Goal: Task Accomplishment & Management: Manage account settings

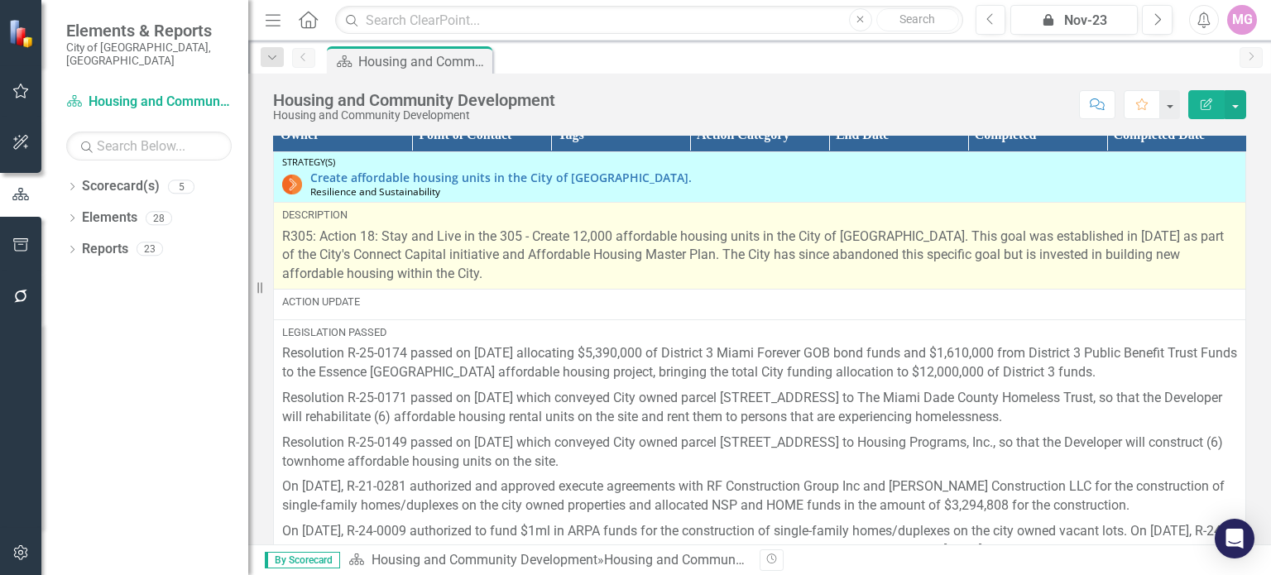
scroll to position [2092, 0]
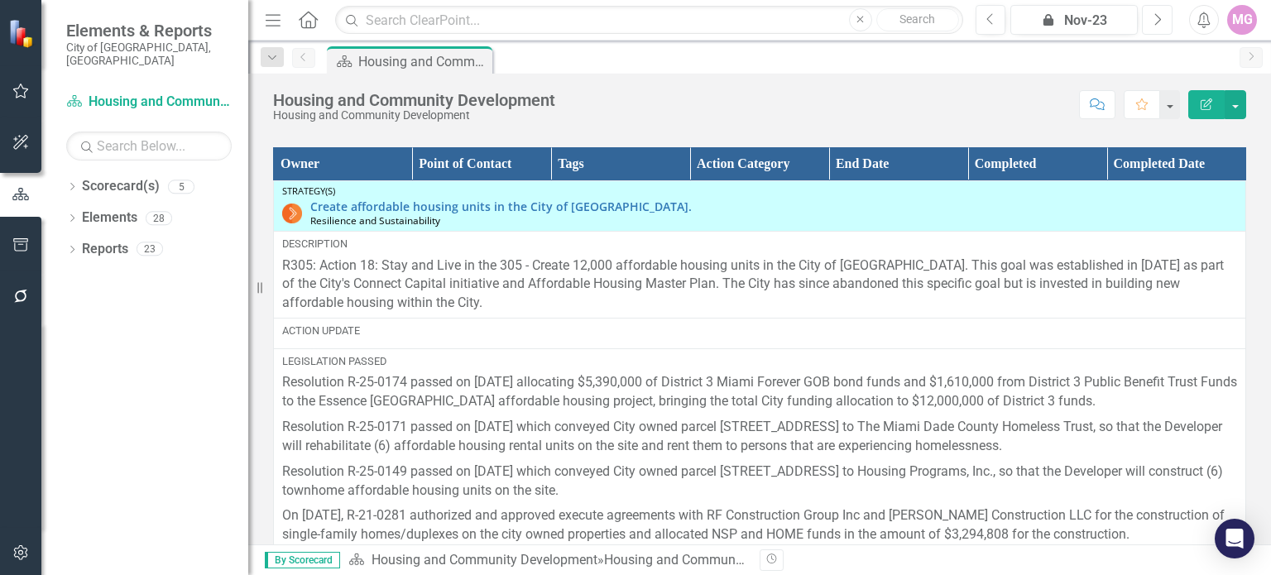
click at [1148, 24] on button "Next" at bounding box center [1157, 20] width 31 height 30
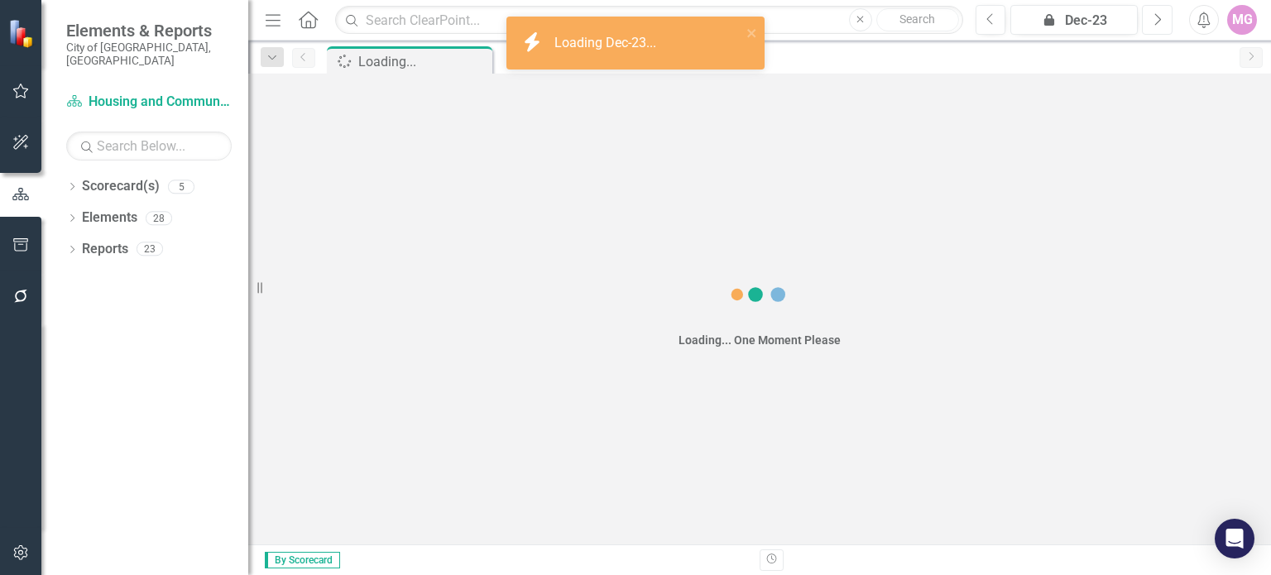
click at [1148, 24] on button "Next" at bounding box center [1157, 20] width 31 height 30
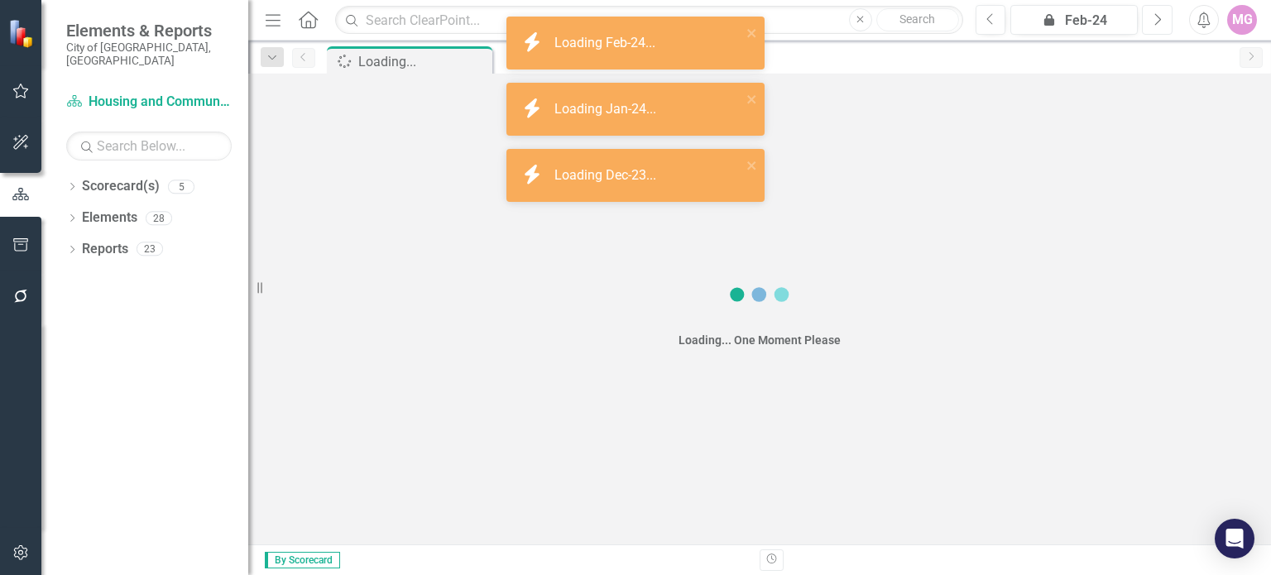
click at [1148, 24] on button "Next" at bounding box center [1157, 20] width 31 height 30
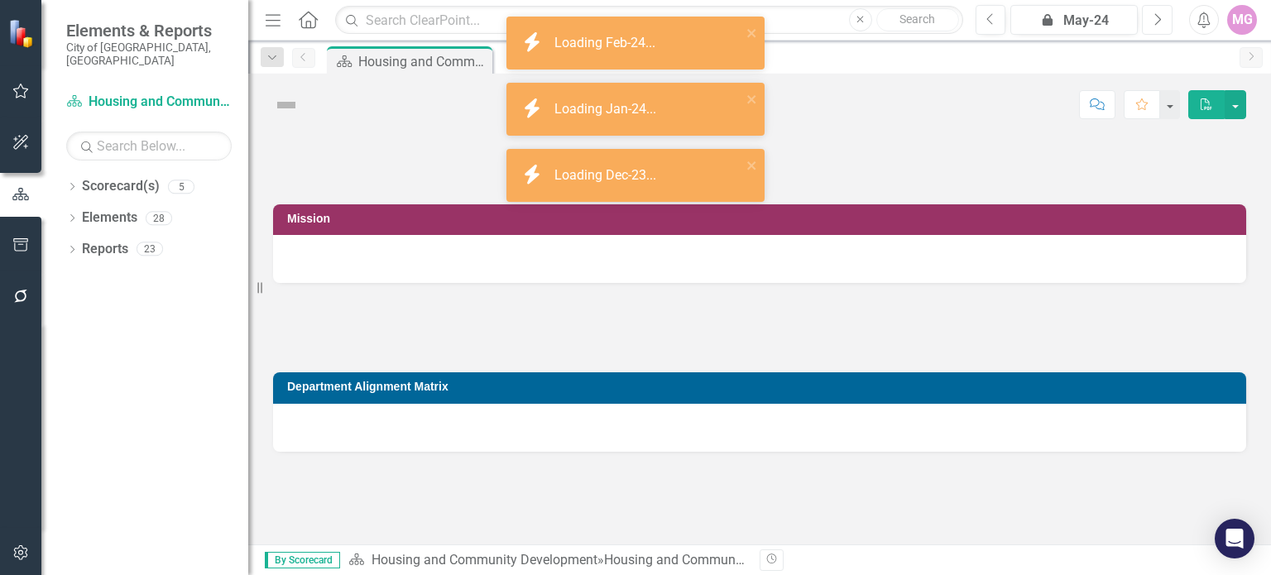
click at [1148, 24] on button "Next" at bounding box center [1157, 20] width 31 height 30
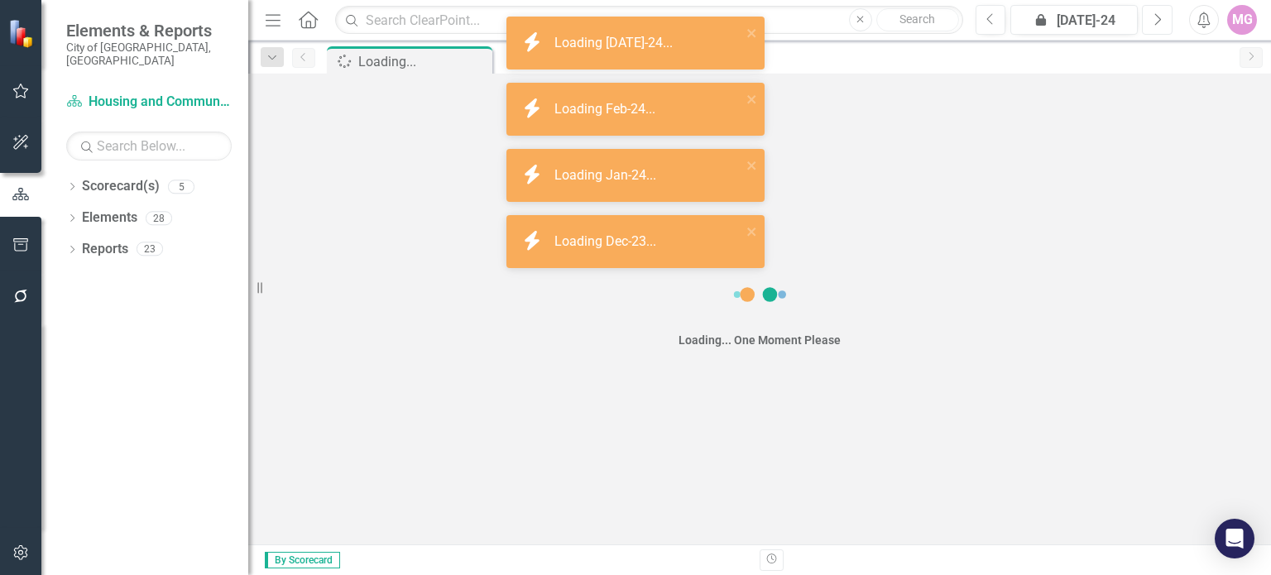
click at [1148, 24] on button "Next" at bounding box center [1157, 20] width 31 height 30
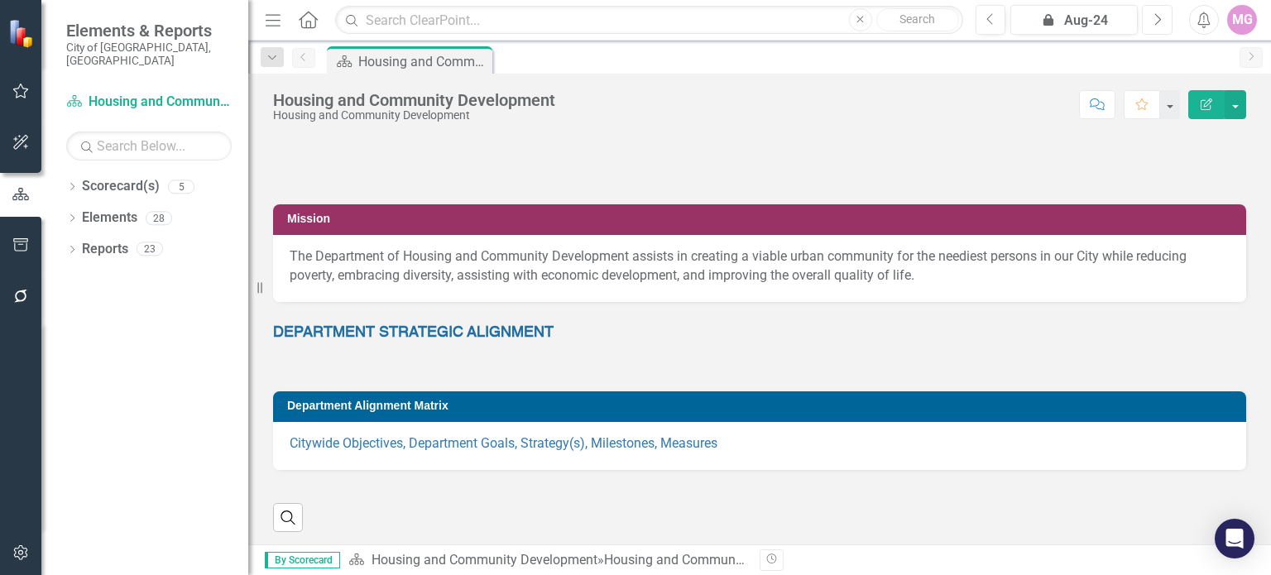
click at [1162, 12] on button "Next" at bounding box center [1157, 20] width 31 height 30
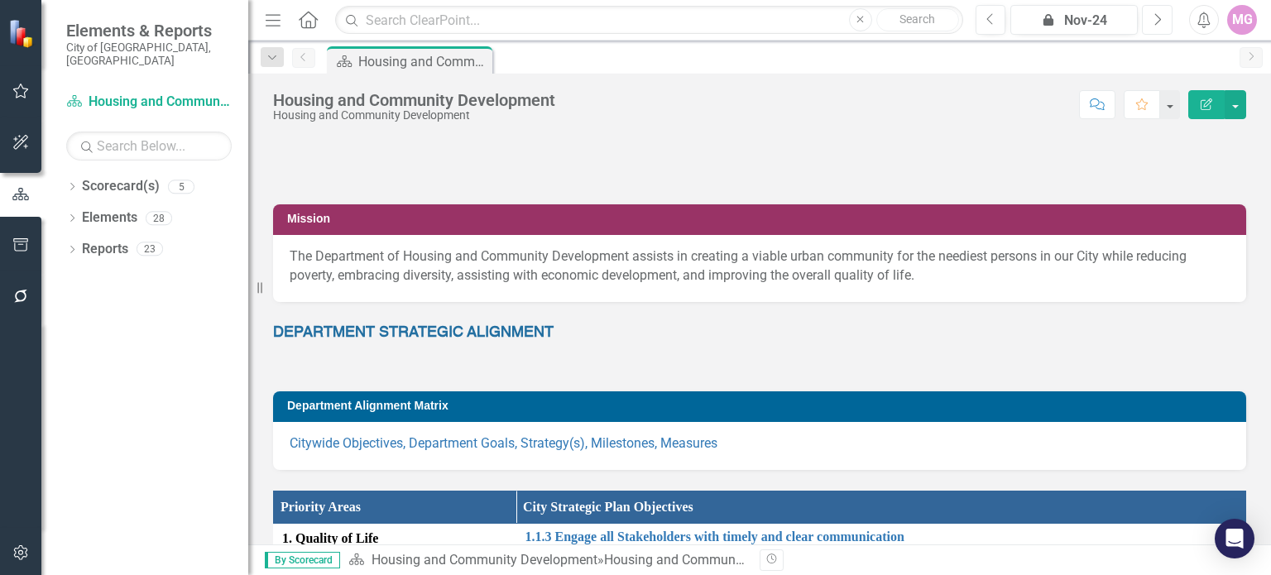
click at [1162, 12] on button "Next" at bounding box center [1157, 20] width 31 height 30
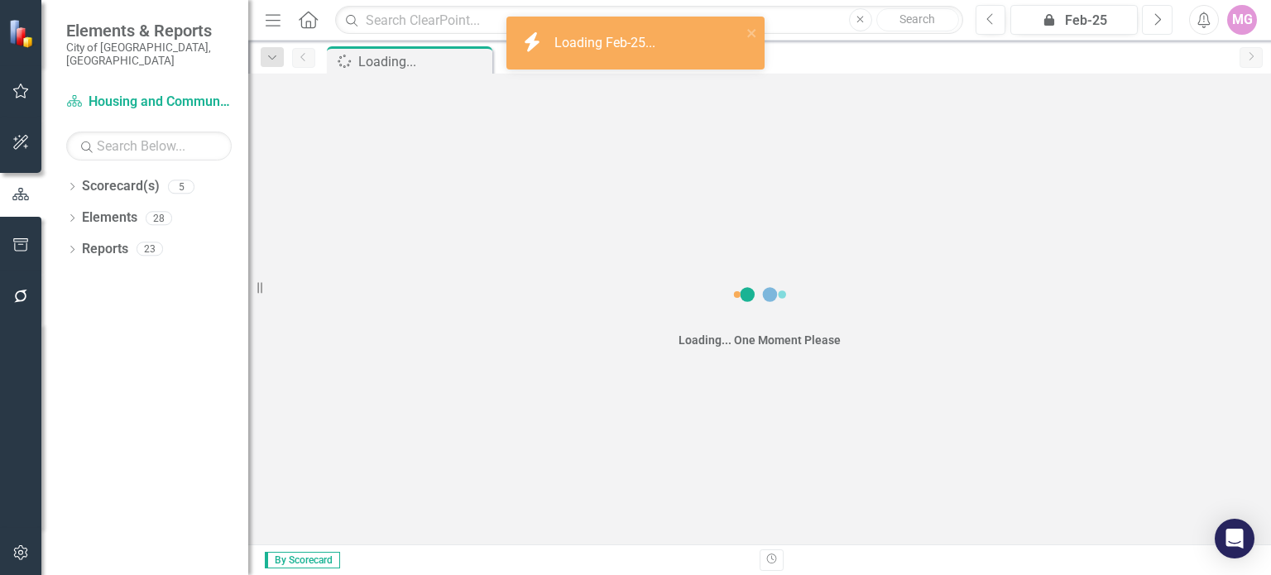
click at [1162, 12] on button "Next" at bounding box center [1157, 20] width 31 height 30
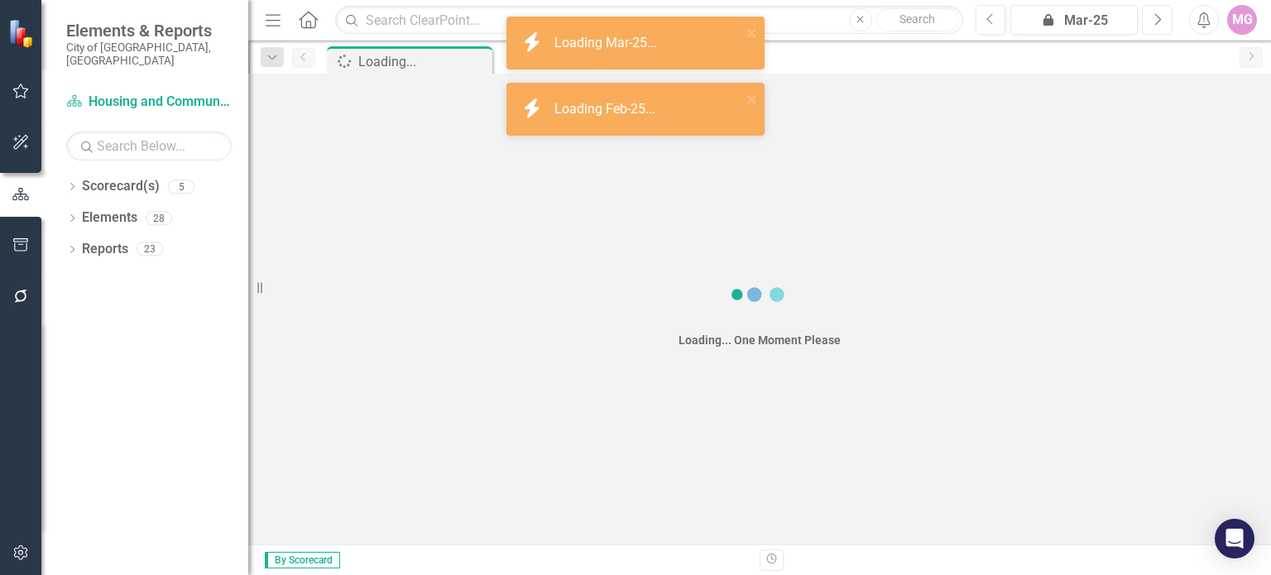
click at [1162, 12] on button "Next" at bounding box center [1157, 20] width 31 height 30
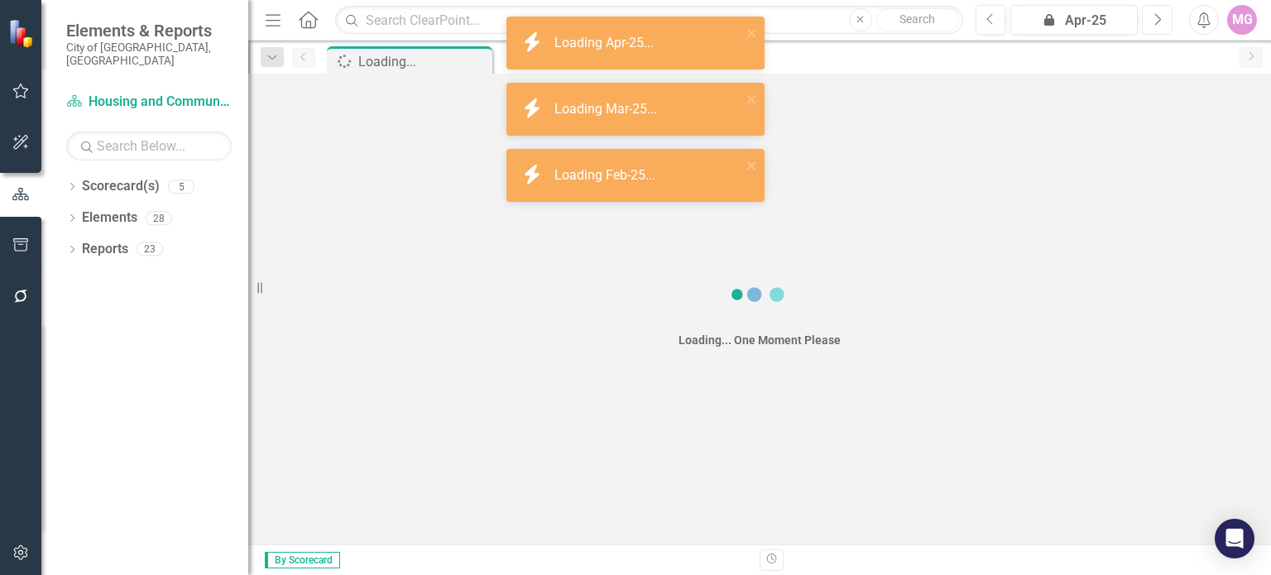
click at [1162, 12] on icon "Next" at bounding box center [1157, 19] width 9 height 15
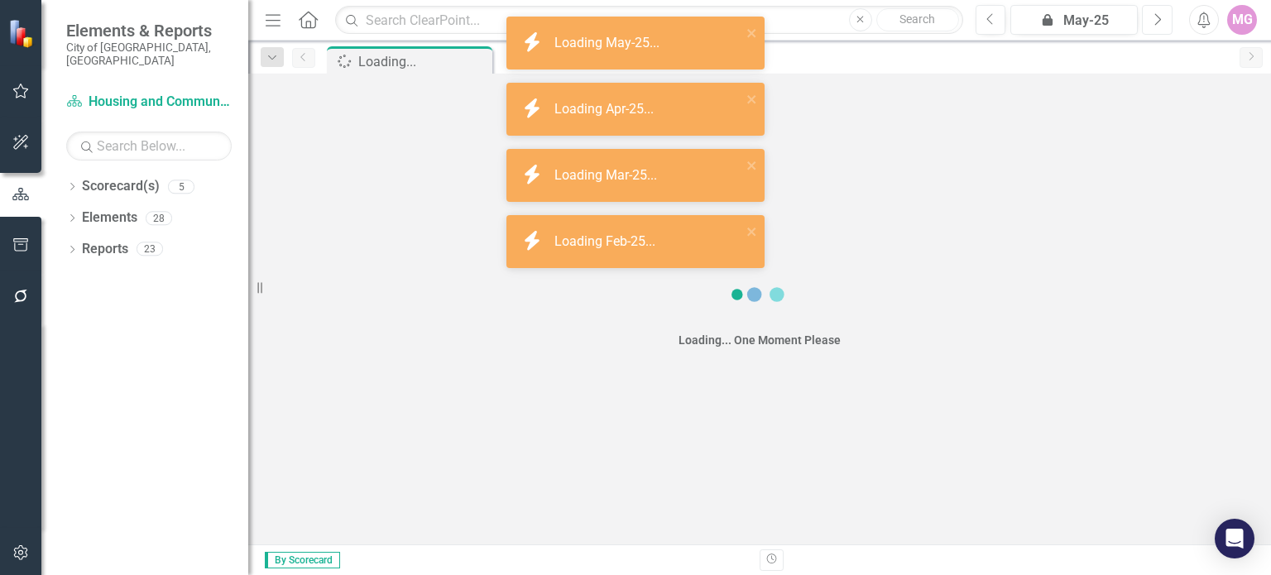
click at [1162, 12] on icon "Next" at bounding box center [1157, 19] width 9 height 15
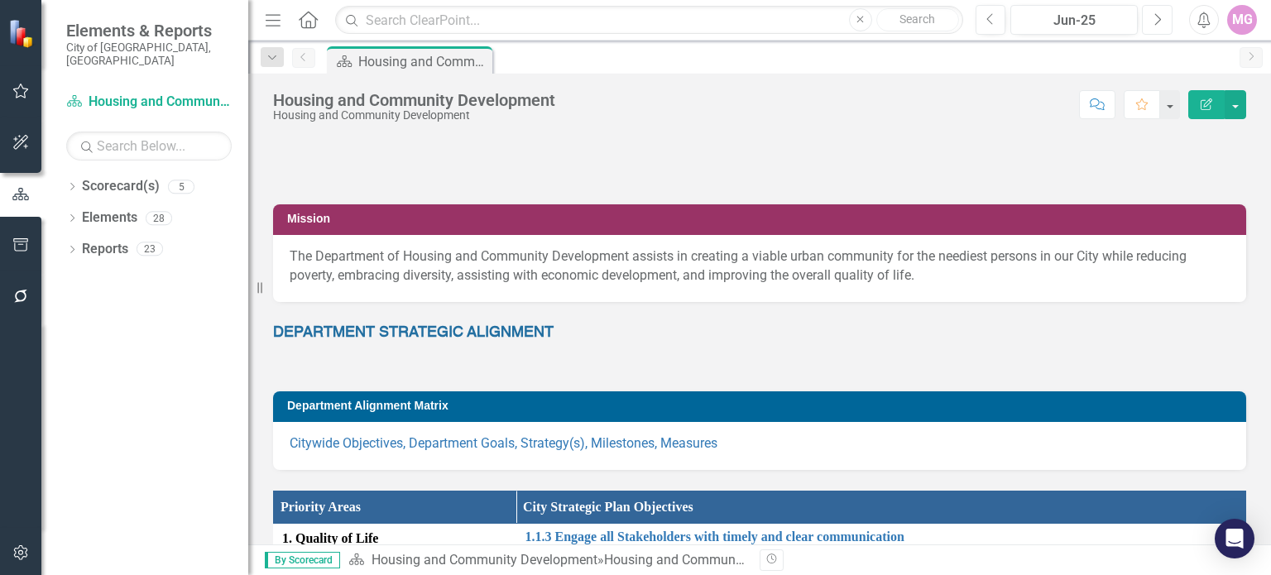
click at [1154, 22] on icon "Next" at bounding box center [1157, 19] width 9 height 15
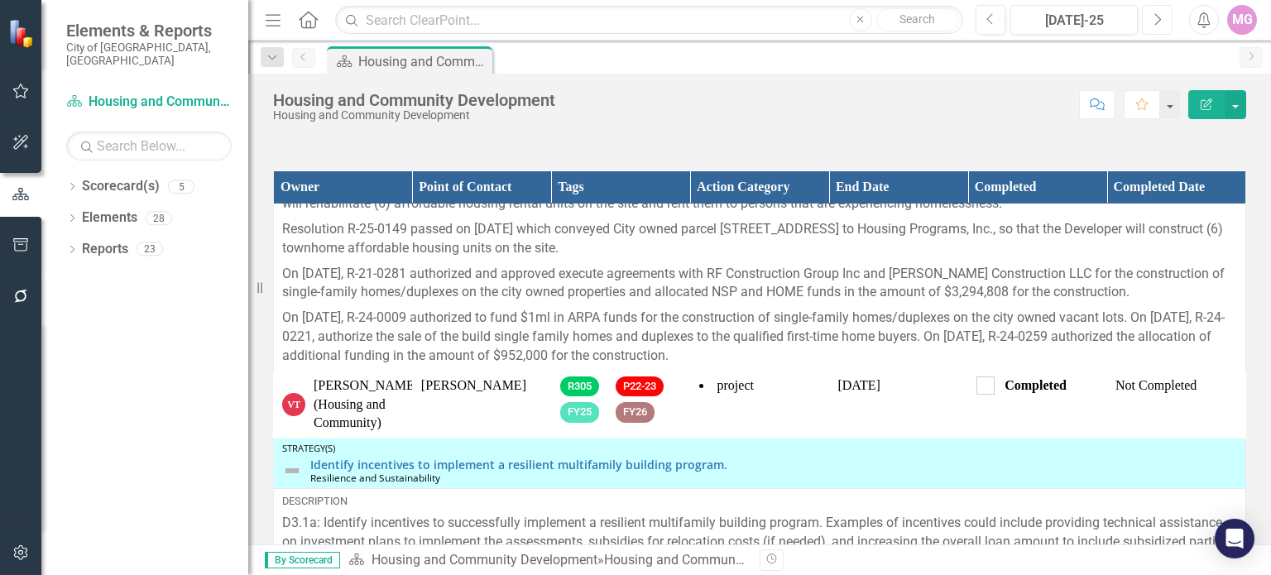
scroll to position [414, 0]
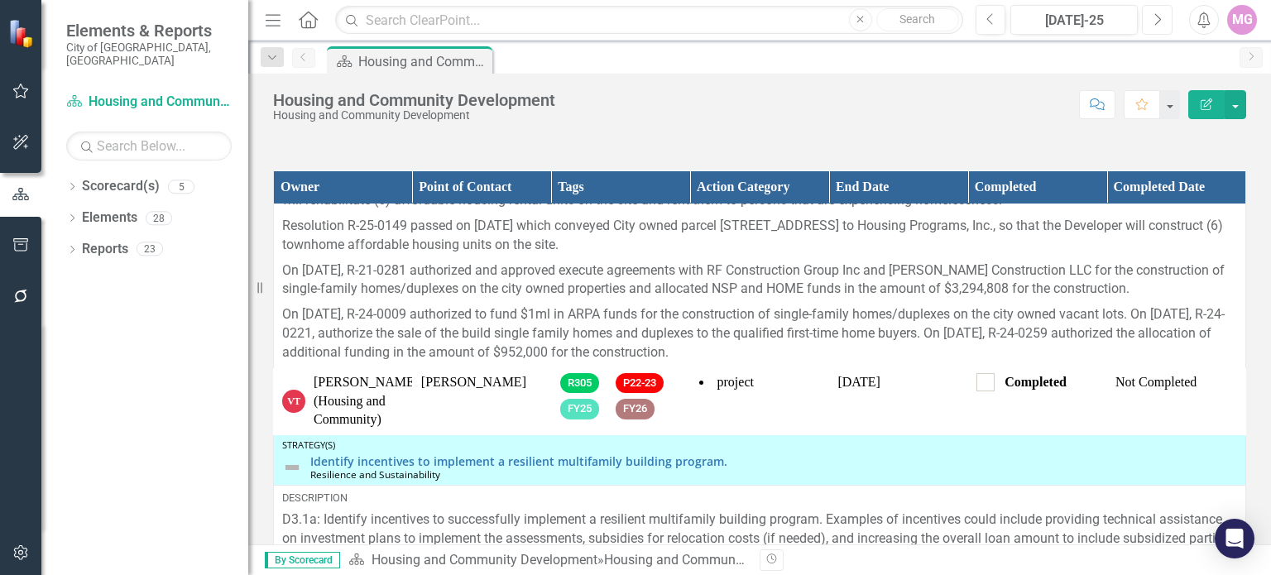
click at [1153, 22] on icon "Next" at bounding box center [1157, 19] width 9 height 15
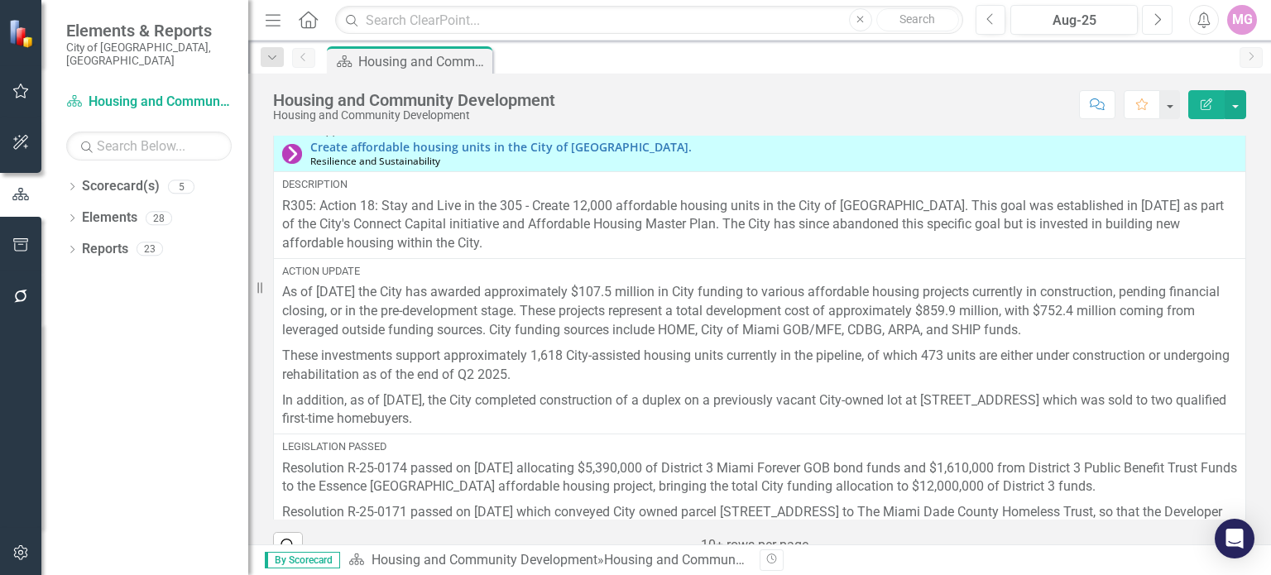
click at [1153, 16] on icon "Next" at bounding box center [1157, 19] width 9 height 15
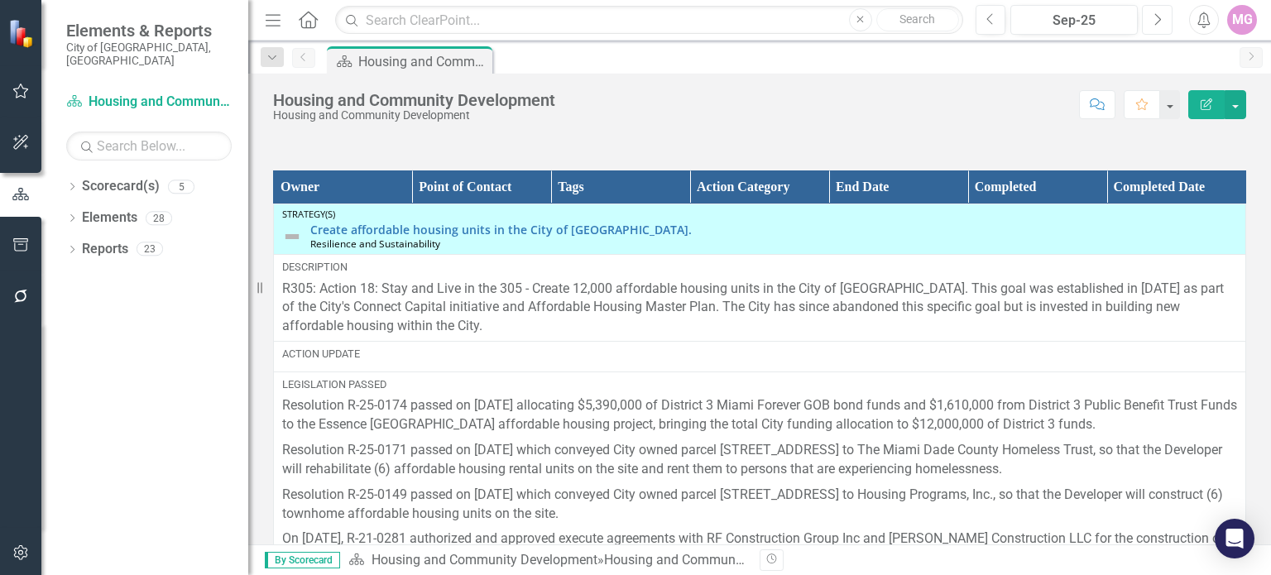
scroll to position [2152, 0]
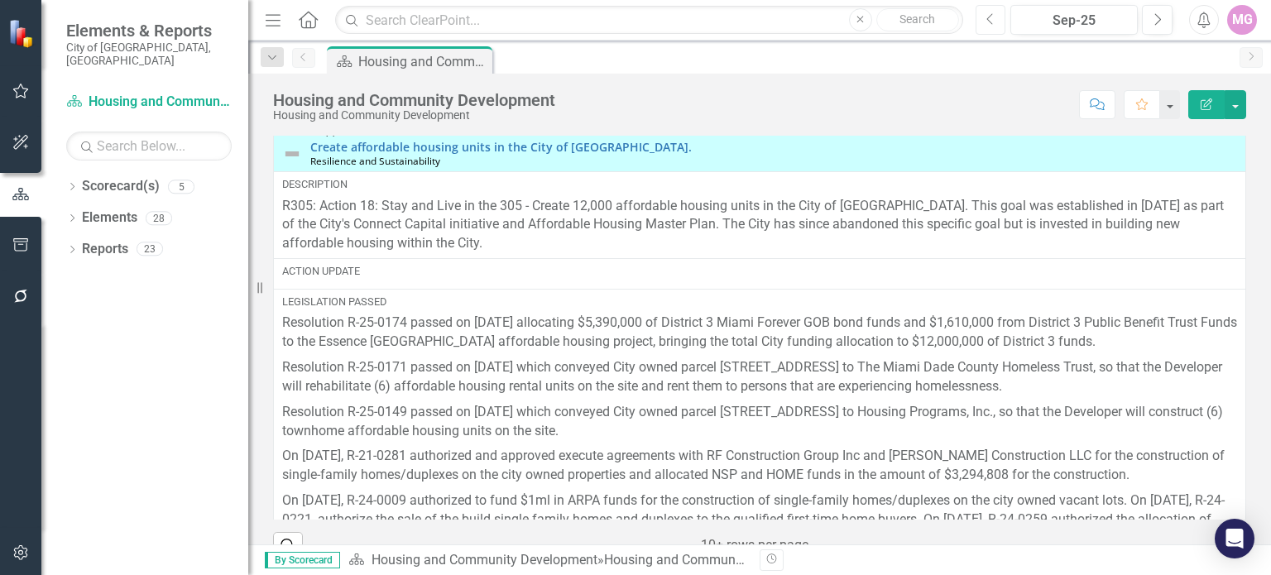
click at [1000, 19] on button "Previous" at bounding box center [991, 20] width 31 height 30
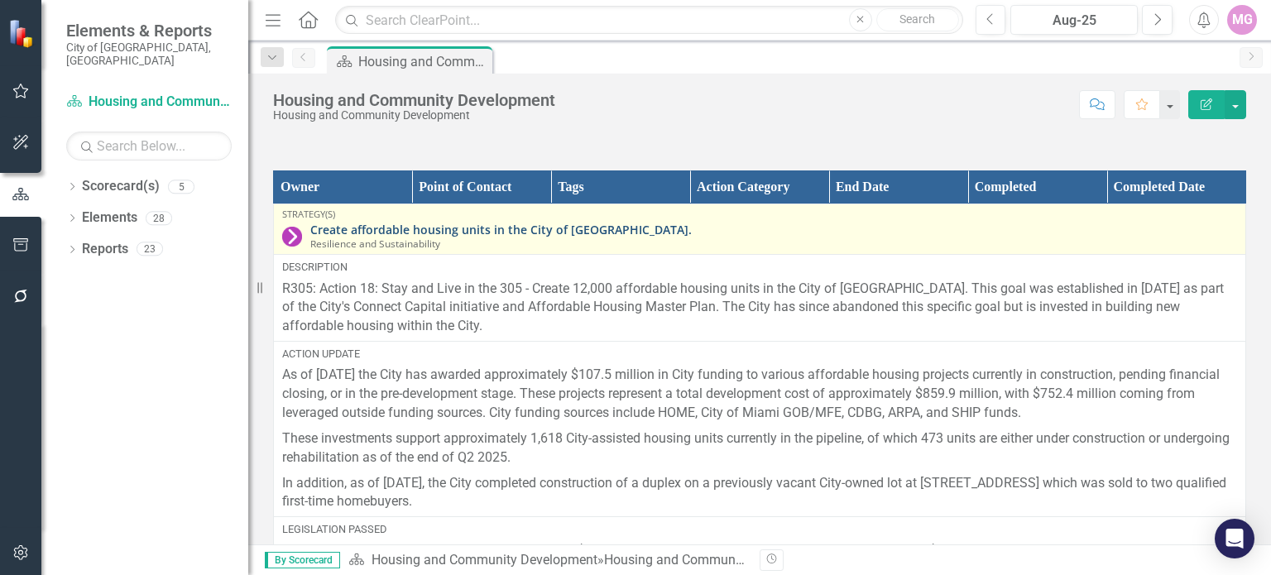
click at [460, 224] on link "Create affordable housing units in the City of [GEOGRAPHIC_DATA]." at bounding box center [773, 229] width 927 height 12
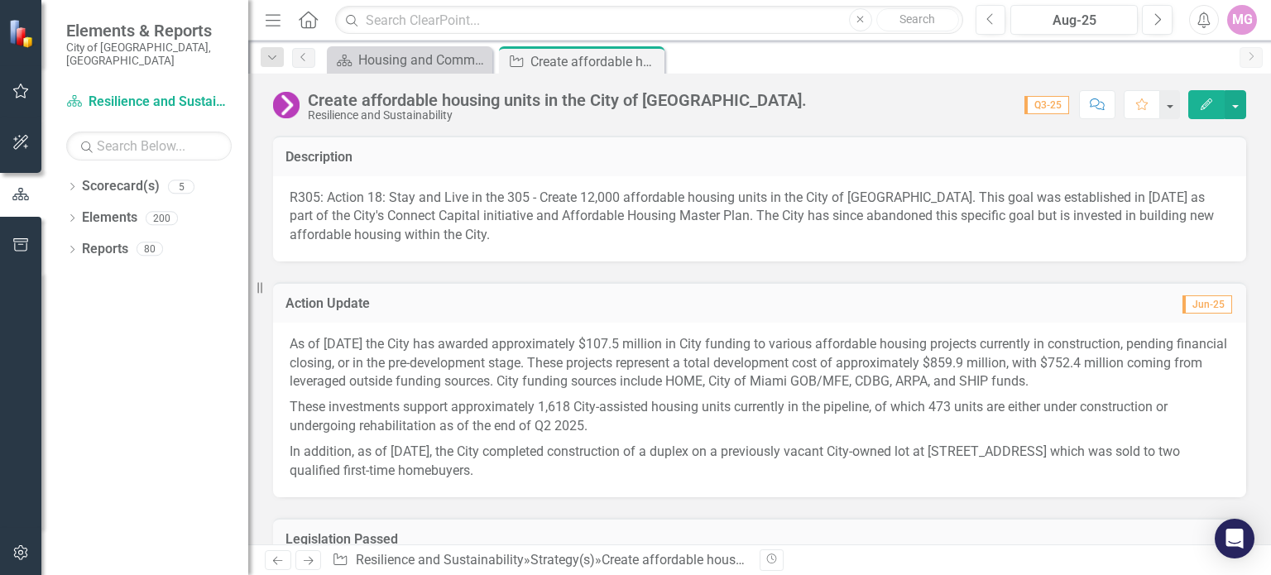
drag, startPoint x: 435, startPoint y: 240, endPoint x: 275, endPoint y: 207, distance: 164.0
click at [275, 207] on div "R305: Action 18: Stay and Live in the 305 - Create 12,000 affordable housing un…" at bounding box center [759, 219] width 973 height 86
click at [302, 201] on span "R305: Action 18: Stay and Live in the 305 - Create 12,000 affordable housing un…" at bounding box center [752, 217] width 925 height 54
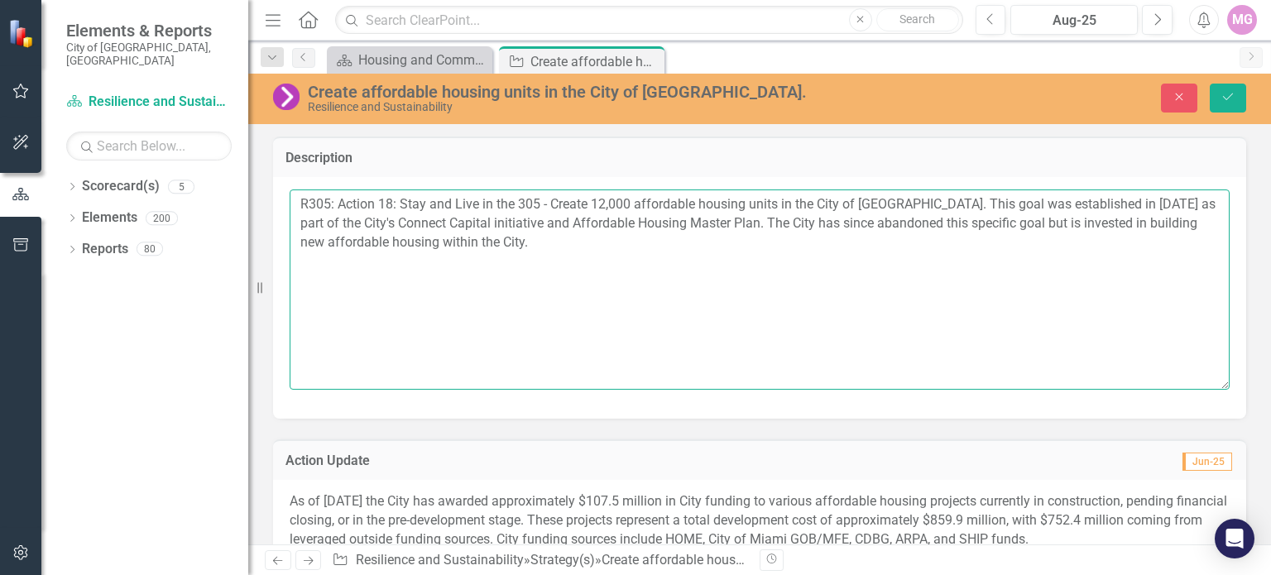
drag, startPoint x: 299, startPoint y: 204, endPoint x: 755, endPoint y: 271, distance: 461.1
click at [755, 271] on textarea "R305: Action 18: Stay and Live in the 305 - Create 12,000 affordable housing un…" at bounding box center [760, 290] width 940 height 200
click at [1232, 94] on icon "Save" at bounding box center [1228, 97] width 15 height 12
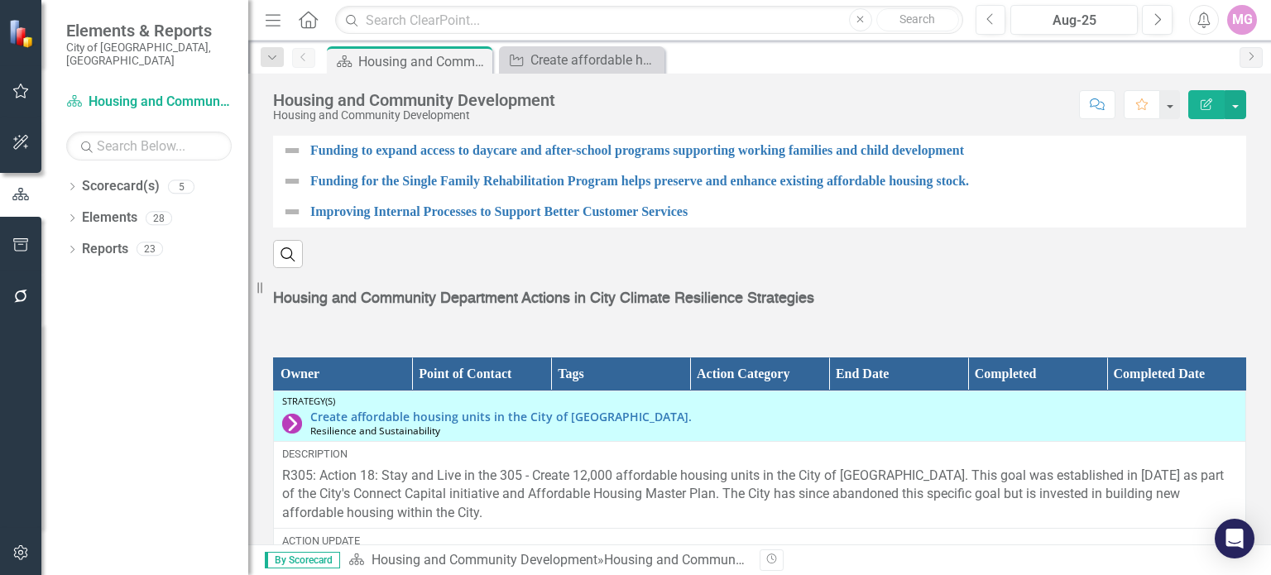
scroll to position [1874, 0]
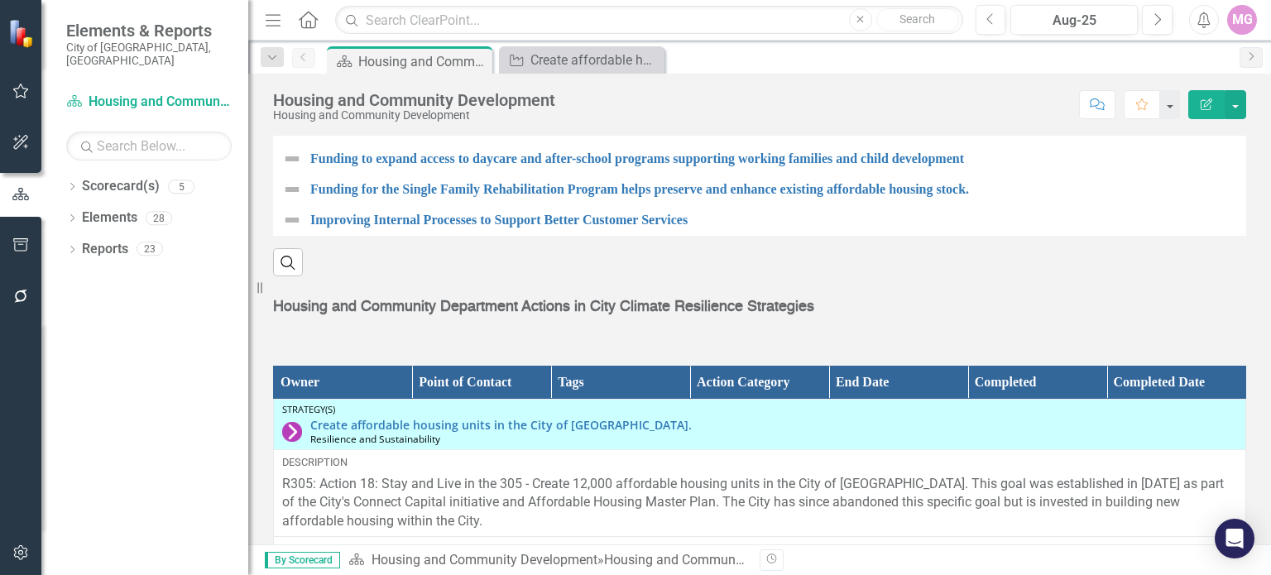
drag, startPoint x: 821, startPoint y: 298, endPoint x: 449, endPoint y: 302, distance: 372.5
click at [449, 302] on p "Housing and Community Department Actions in City Climate Resilience Strategies" at bounding box center [759, 308] width 973 height 22
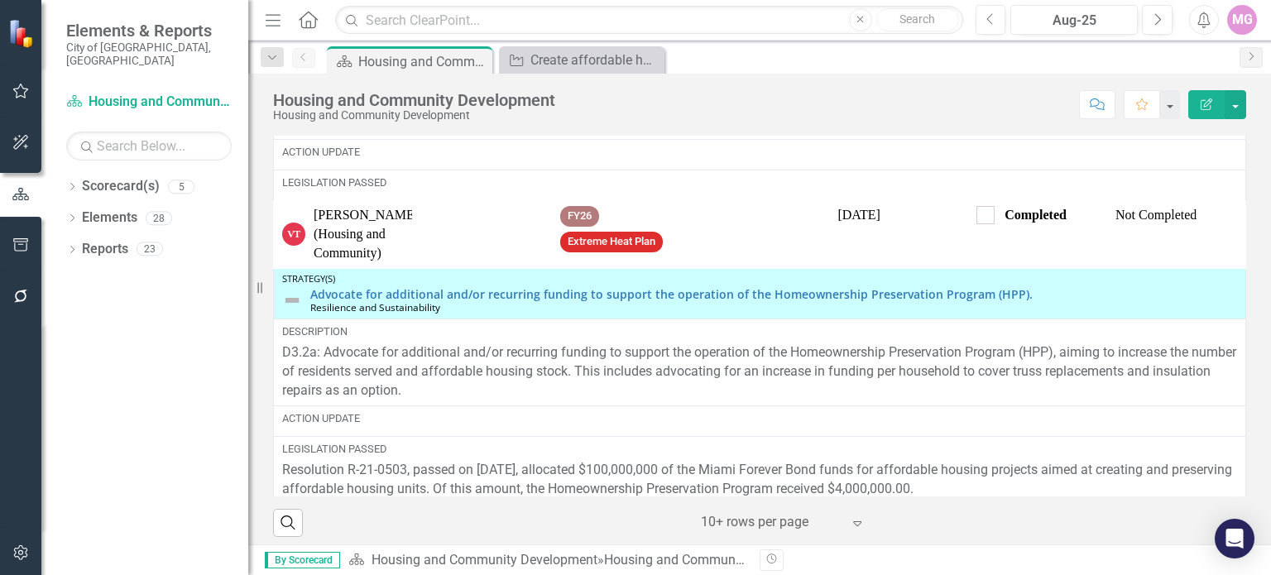
scroll to position [852, 0]
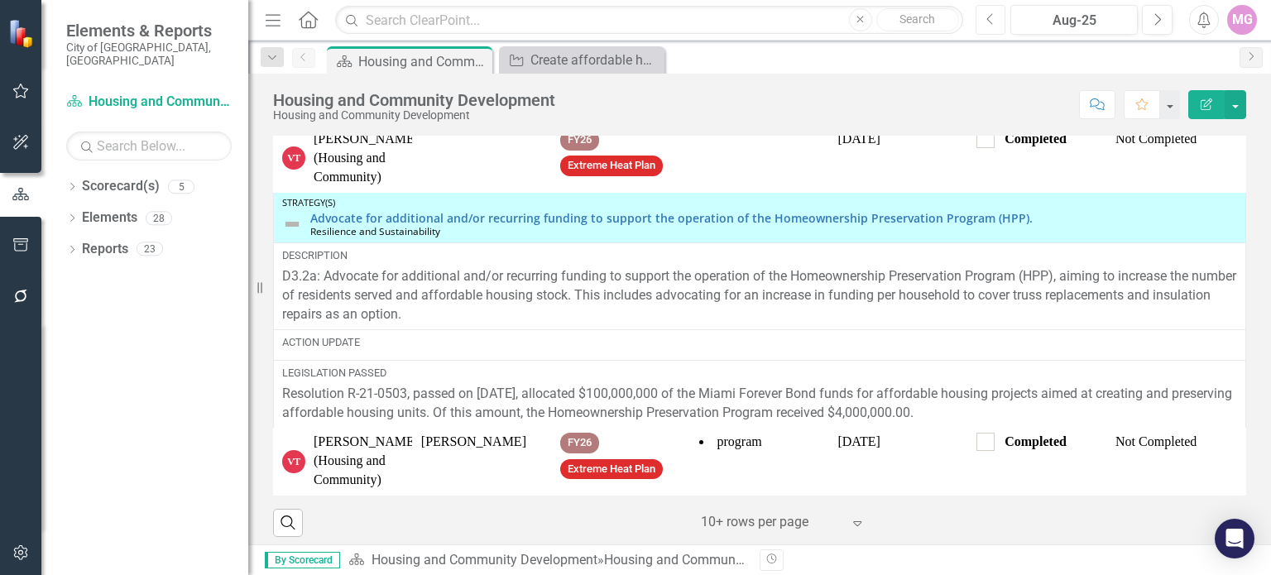
click at [992, 20] on icon "Previous" at bounding box center [991, 19] width 9 height 15
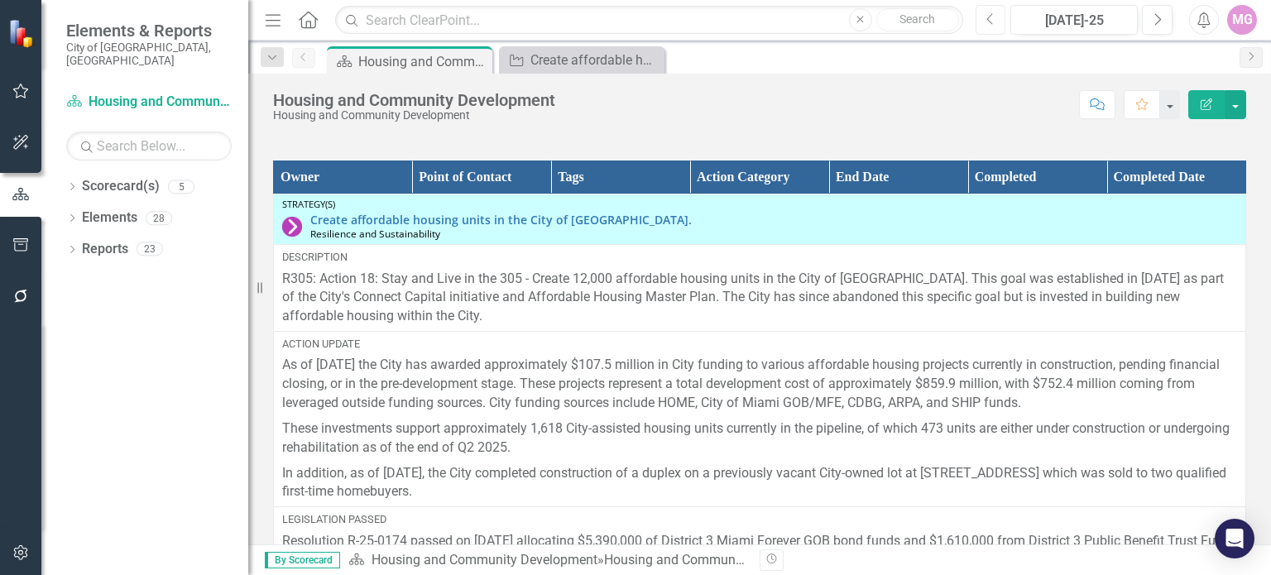
scroll to position [2175, 0]
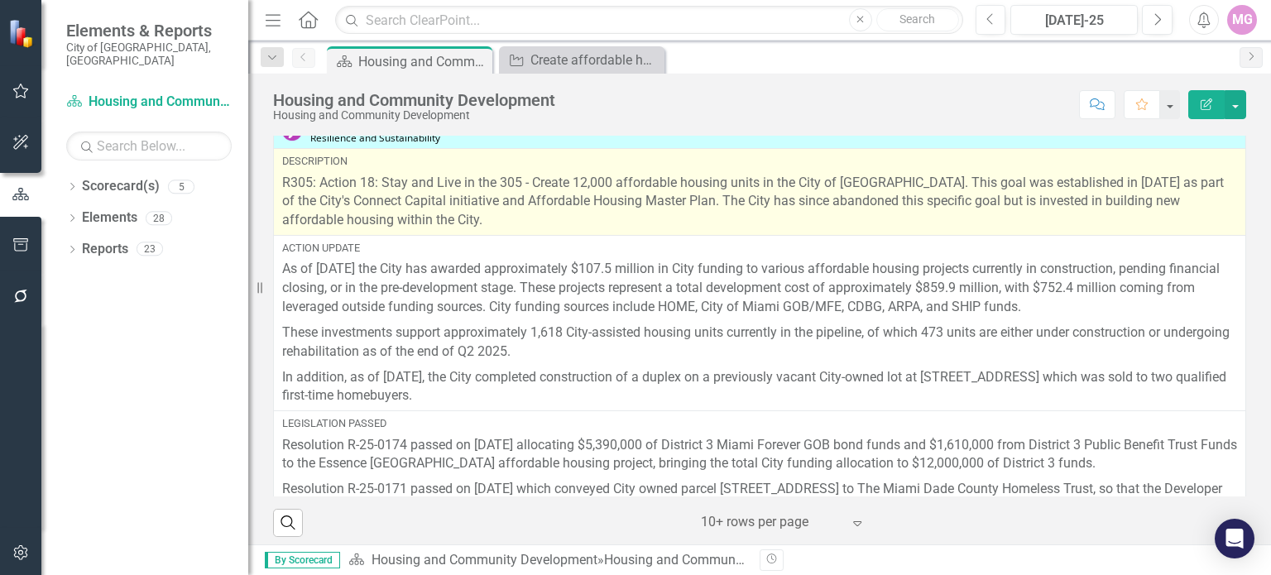
click at [341, 187] on span "R305: Action 18: Stay and Live in the 305 - Create 12,000 affordable housing un…" at bounding box center [753, 202] width 942 height 54
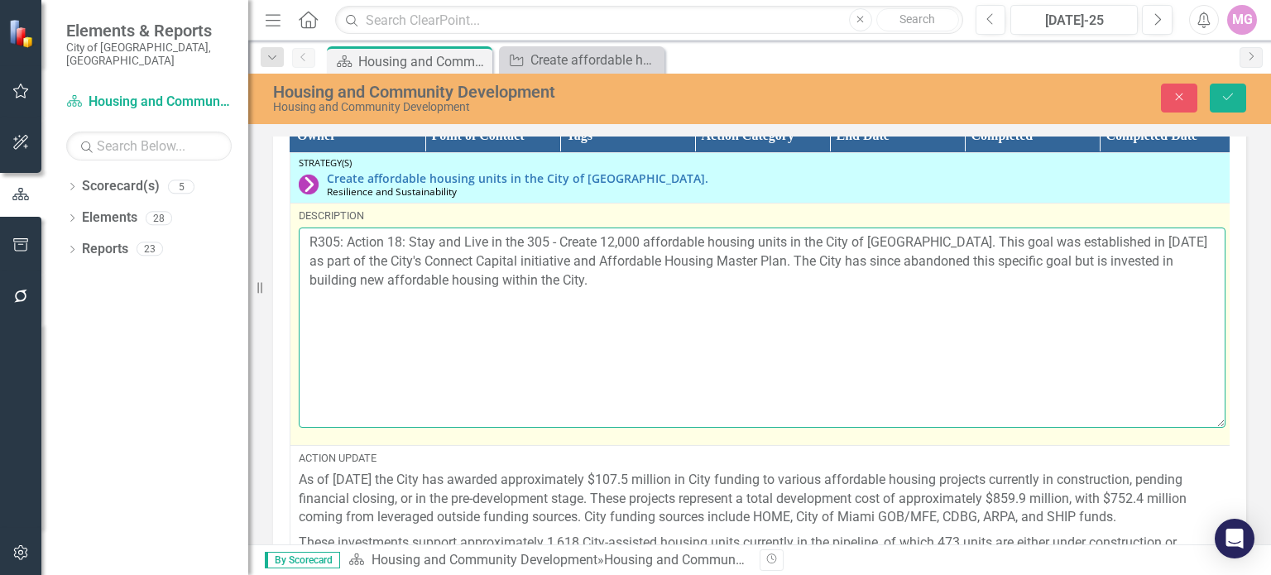
drag, startPoint x: 307, startPoint y: 231, endPoint x: 712, endPoint y: 287, distance: 408.6
click at [712, 287] on textarea "R305: Action 18: Stay and Live in the 305 - Create 12,000 affordable housing un…" at bounding box center [762, 328] width 927 height 200
drag, startPoint x: 480, startPoint y: 259, endPoint x: 409, endPoint y: 314, distance: 89.7
click at [409, 314] on textarea "R305: Action 18: Stay and Live in the 305 - Create 12,000 affordable housing un…" at bounding box center [762, 328] width 927 height 200
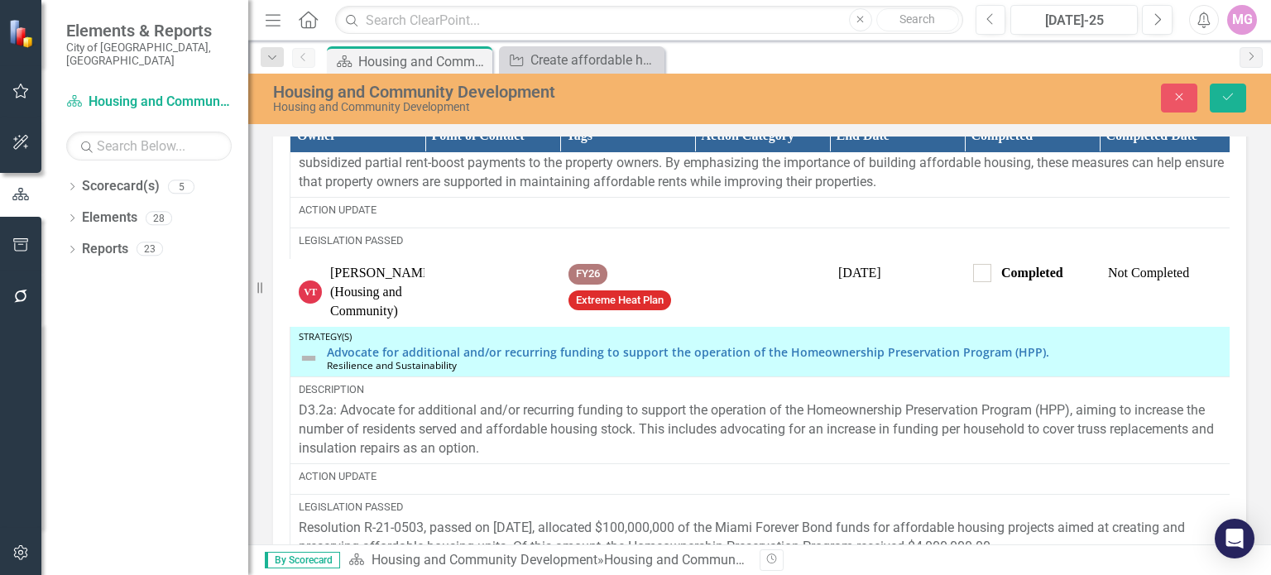
scroll to position [1020, 0]
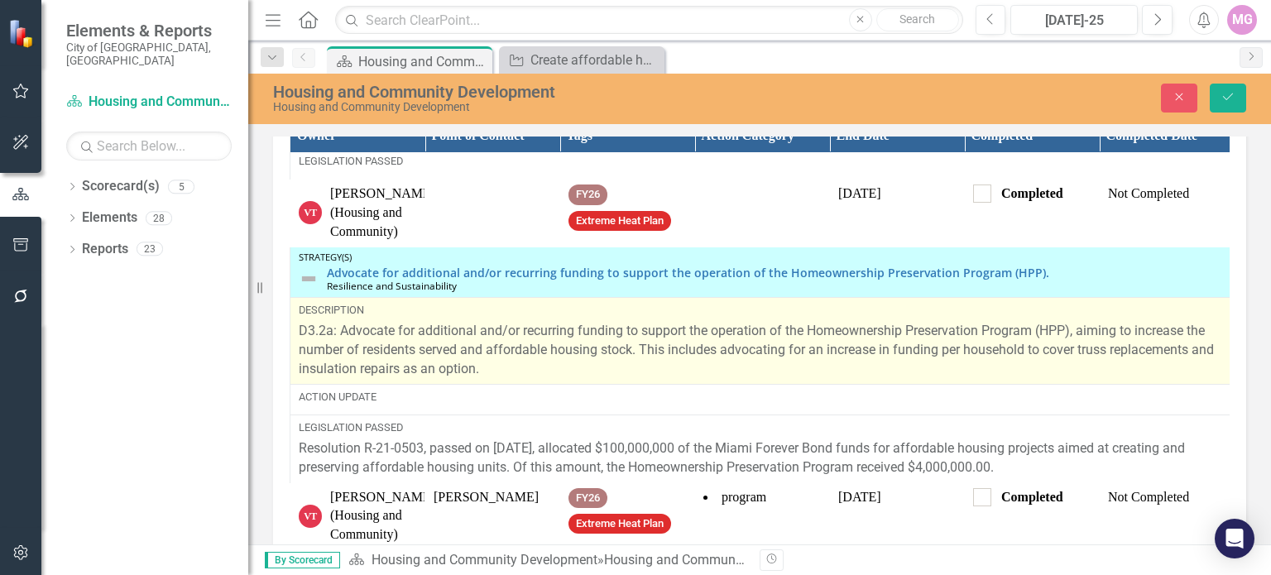
click at [418, 335] on span "D3.2a: Advocate for additional and/or recurring funding to support the operatio…" at bounding box center [756, 350] width 915 height 54
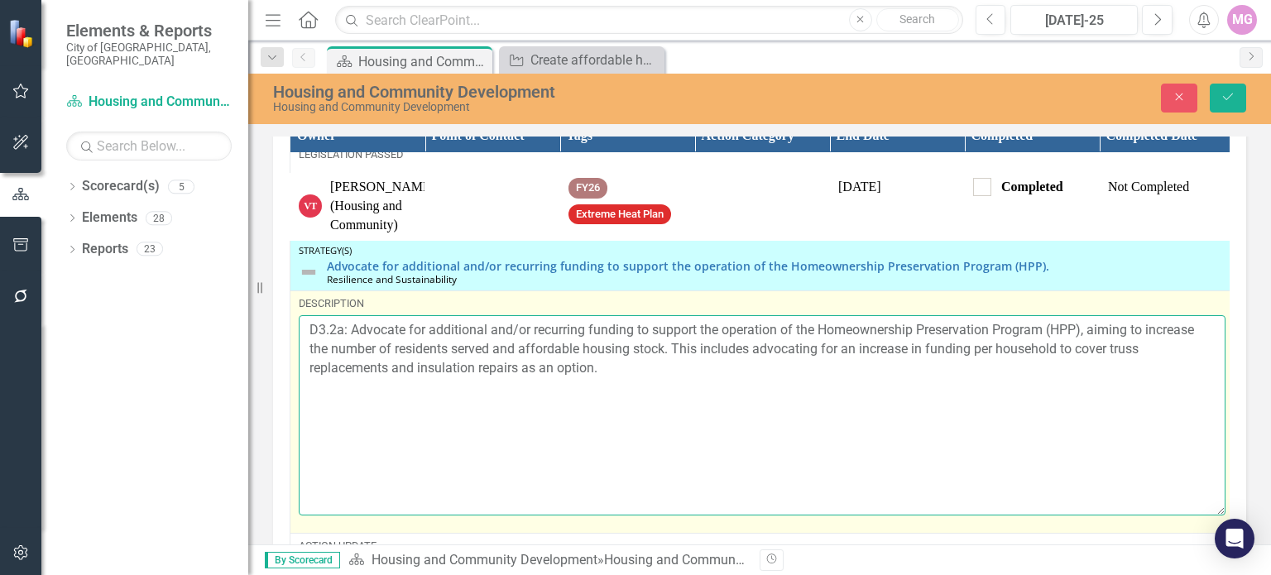
drag, startPoint x: 305, startPoint y: 317, endPoint x: 688, endPoint y: 363, distance: 385.9
click at [688, 363] on textarea "D3.2a: Advocate for additional and/or recurring funding to support the operatio…" at bounding box center [762, 415] width 927 height 200
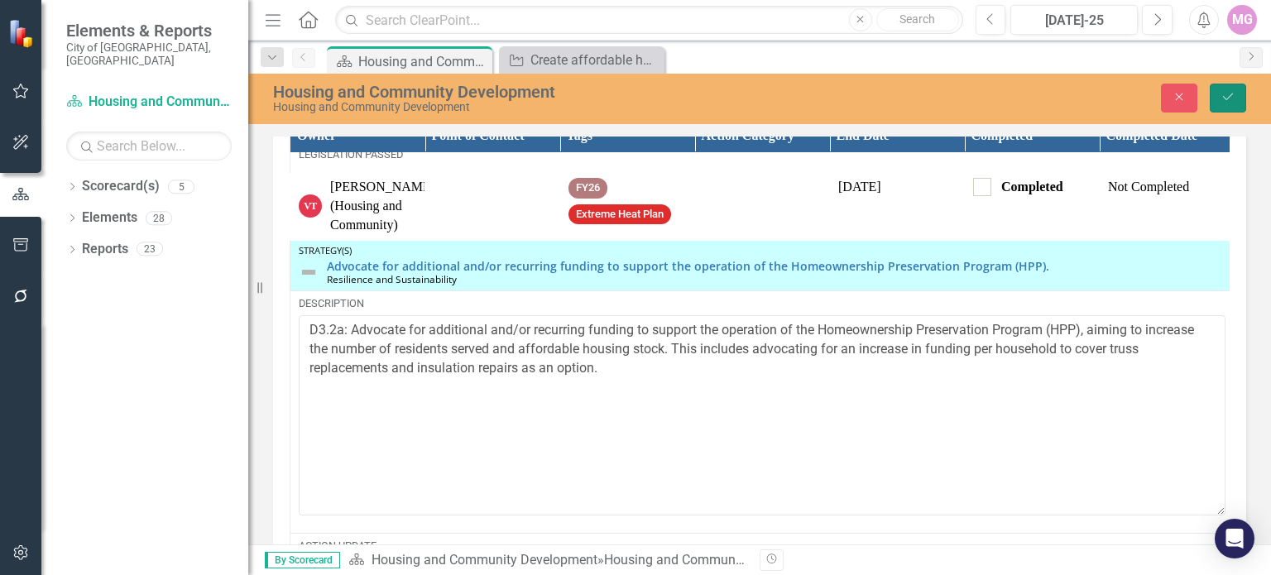
click at [1227, 91] on icon "Save" at bounding box center [1228, 97] width 15 height 12
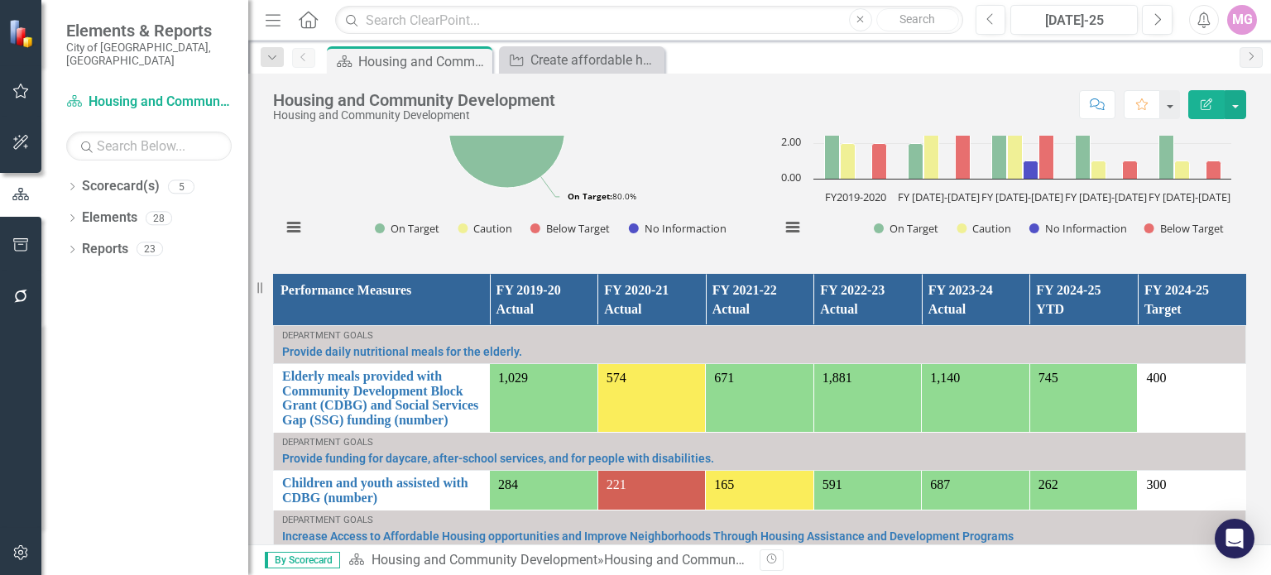
scroll to position [1134, 0]
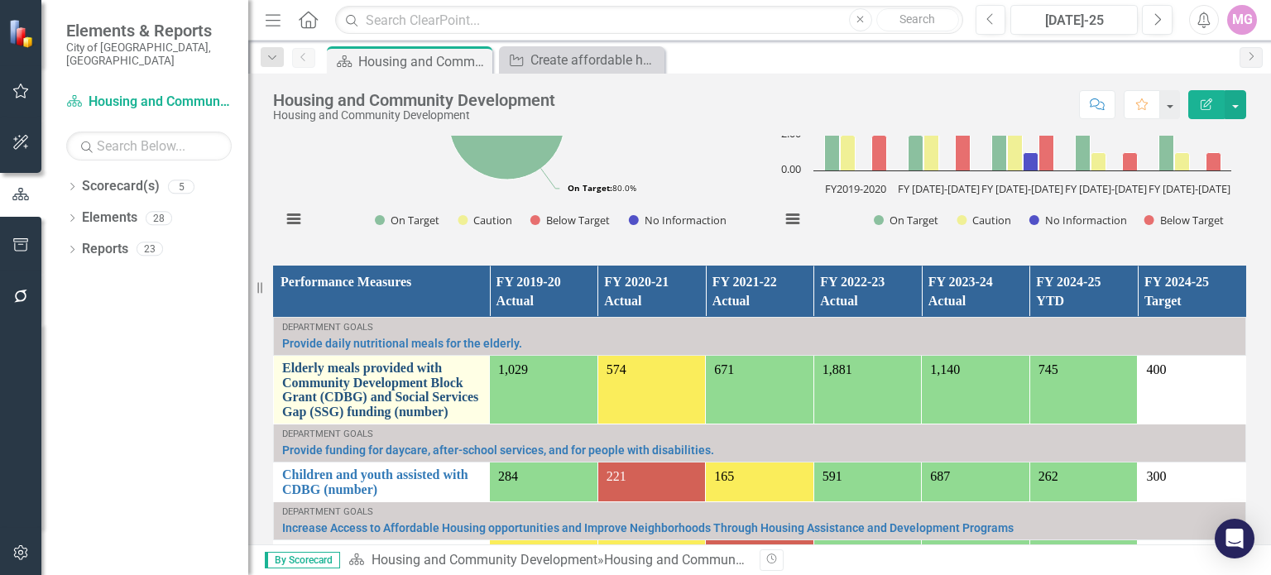
click at [387, 361] on link "Elderly meals provided with Community Development Block Grant (CDBG) and Social…" at bounding box center [381, 390] width 199 height 58
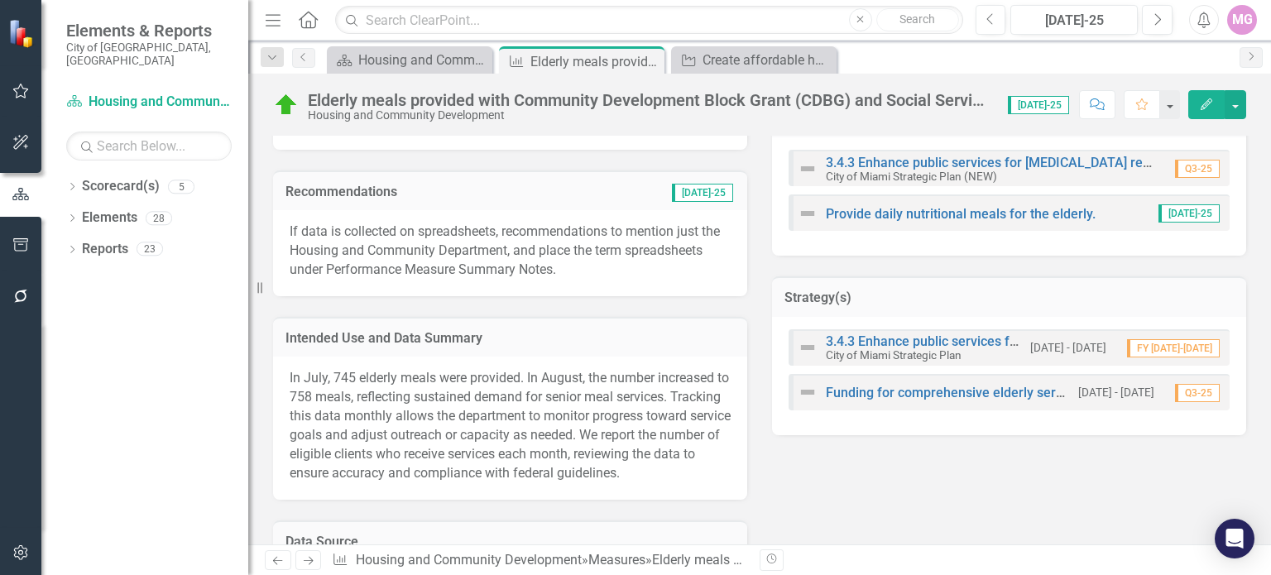
scroll to position [616, 0]
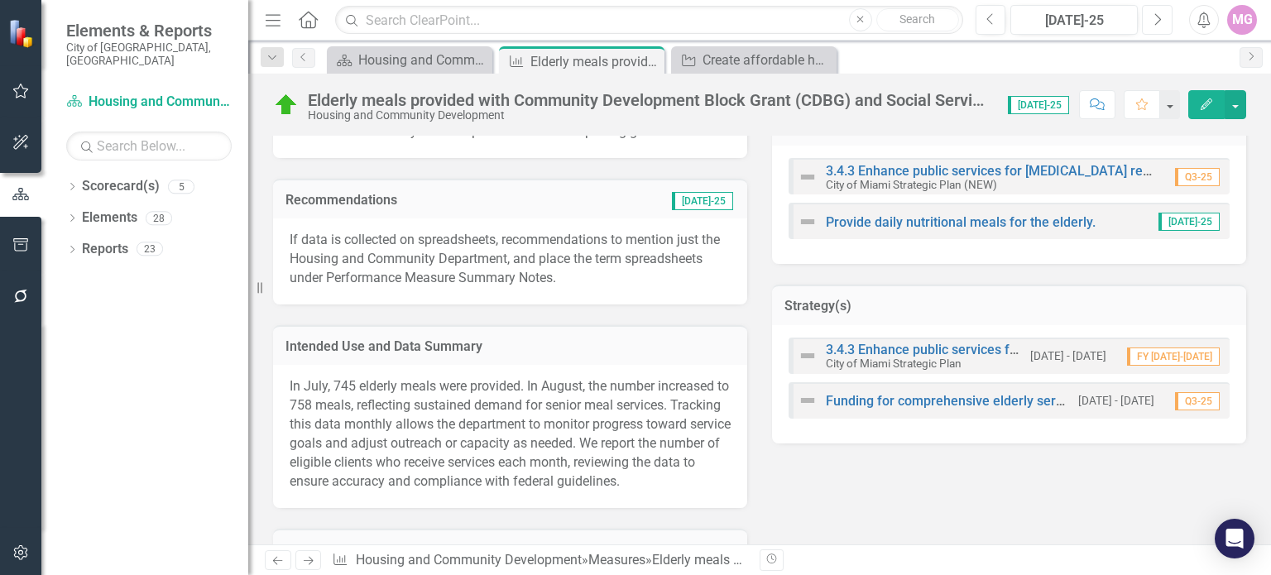
click at [1157, 19] on icon "Next" at bounding box center [1157, 19] width 9 height 15
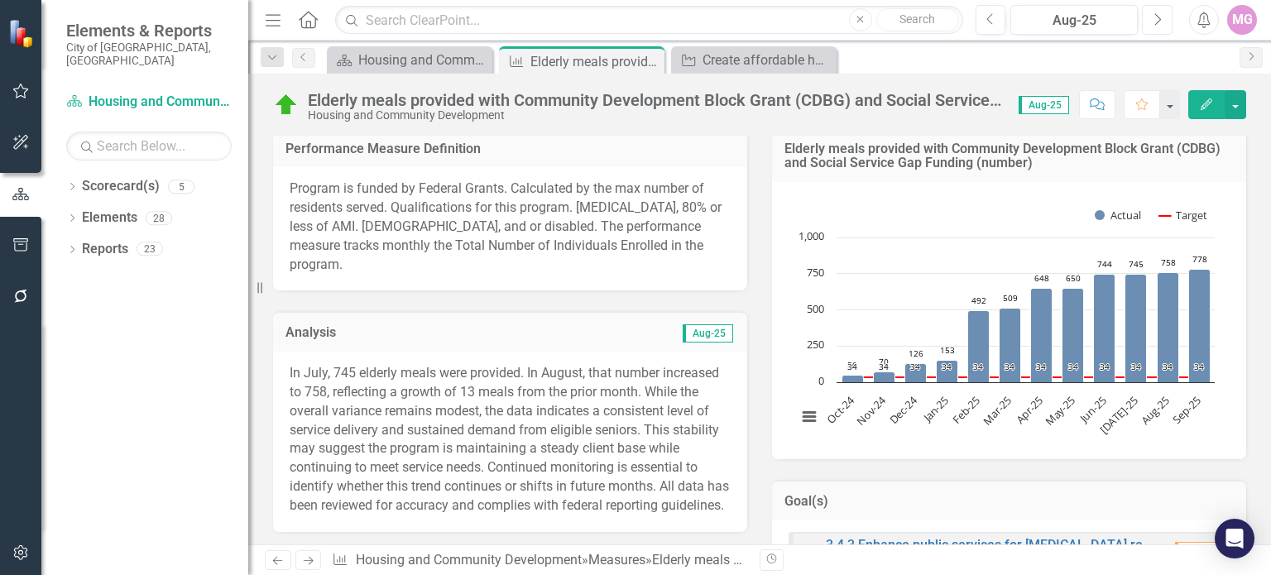
scroll to position [383, 0]
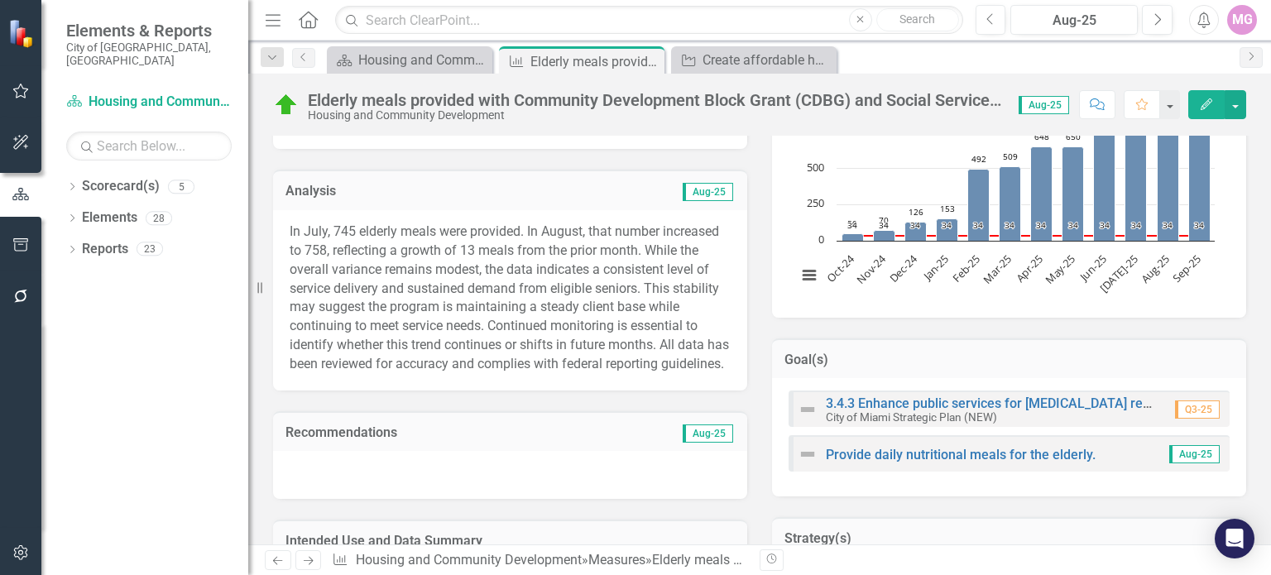
click at [435, 295] on p "In July, 745 elderly meals were provided. In August, that number increased to 7…" at bounding box center [510, 298] width 441 height 151
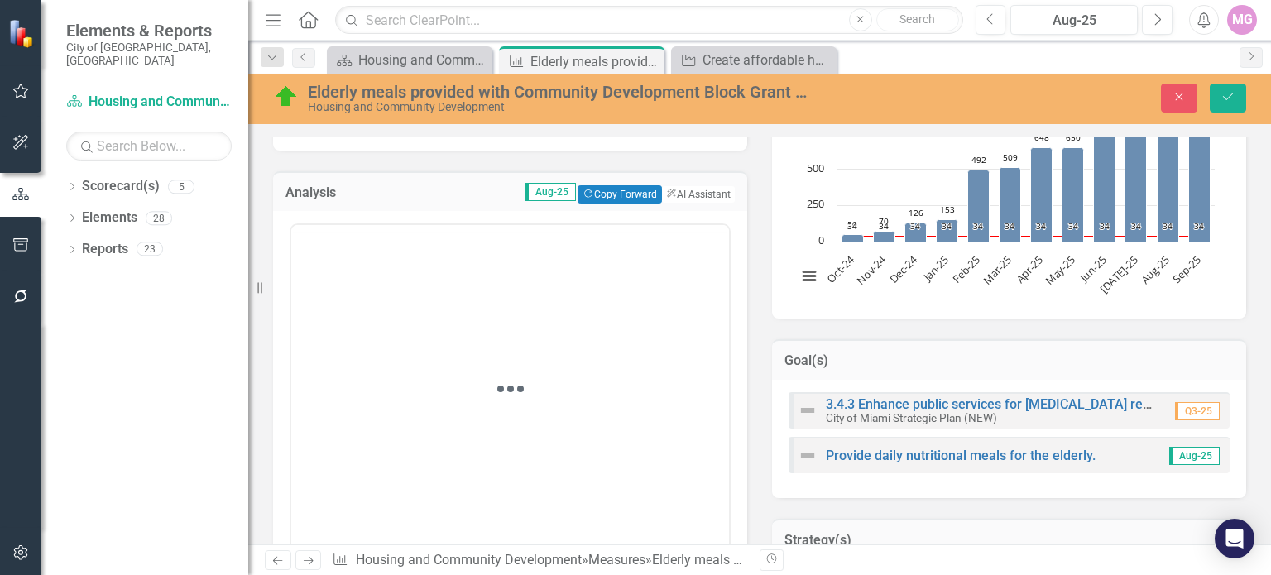
scroll to position [0, 0]
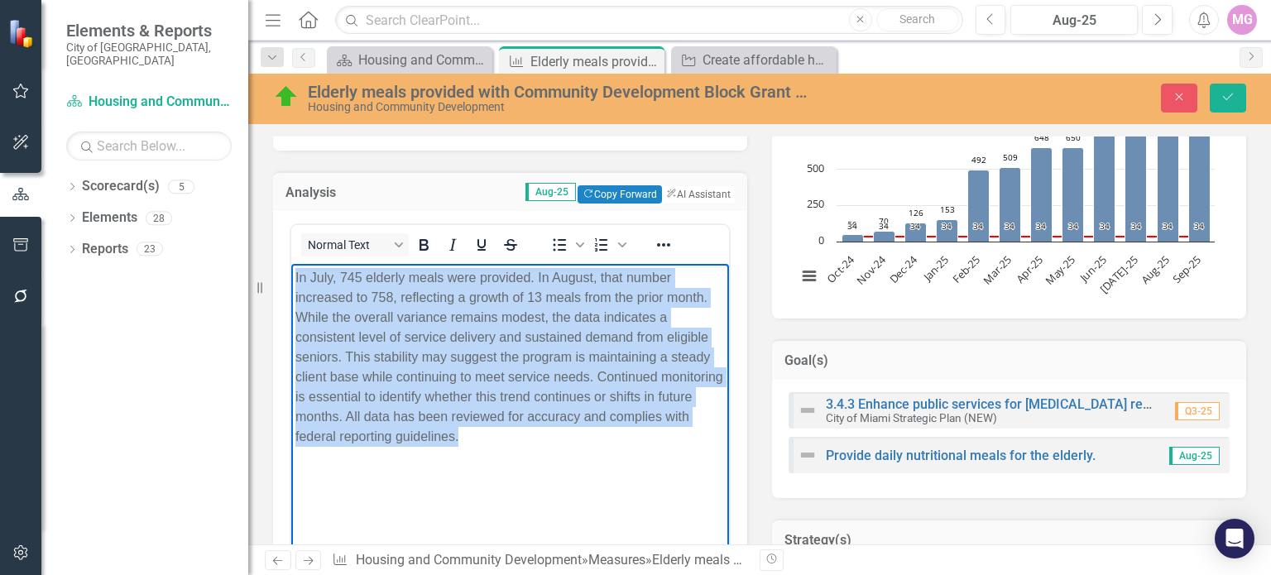
drag, startPoint x: 295, startPoint y: 274, endPoint x: 546, endPoint y: 444, distance: 304.0
click at [546, 444] on p "In July, 745 elderly meals were provided. In August, that number increased to 7…" at bounding box center [510, 357] width 430 height 179
copy p "In July, 745 elderly meals were provided. In August, that number increased to 7…"
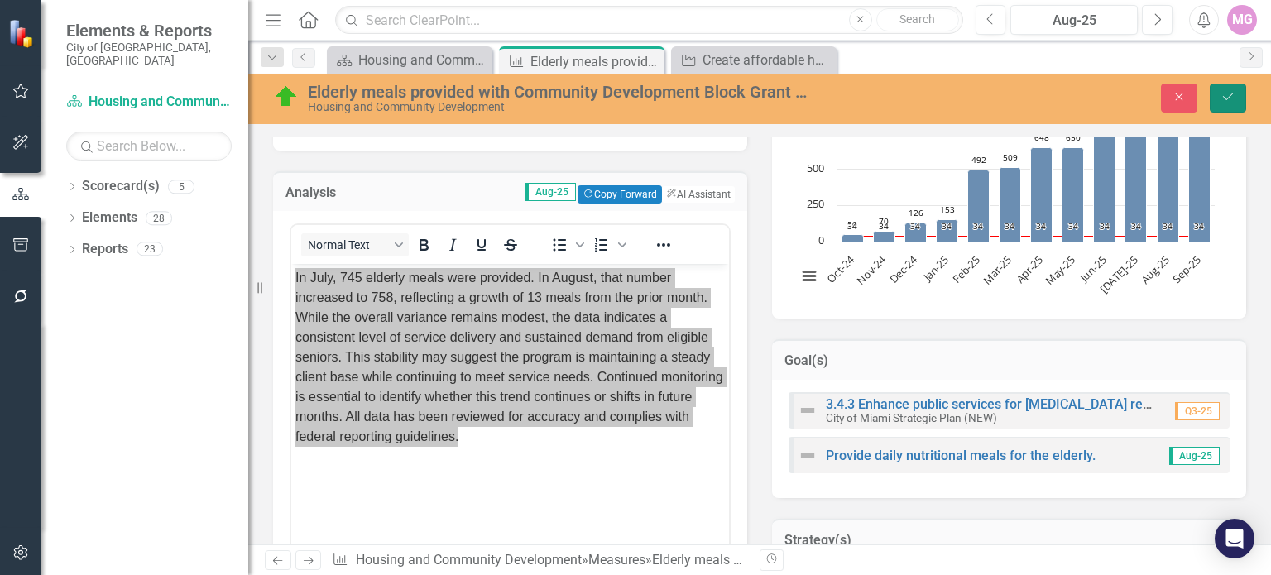
click at [1228, 102] on icon "Save" at bounding box center [1228, 97] width 15 height 12
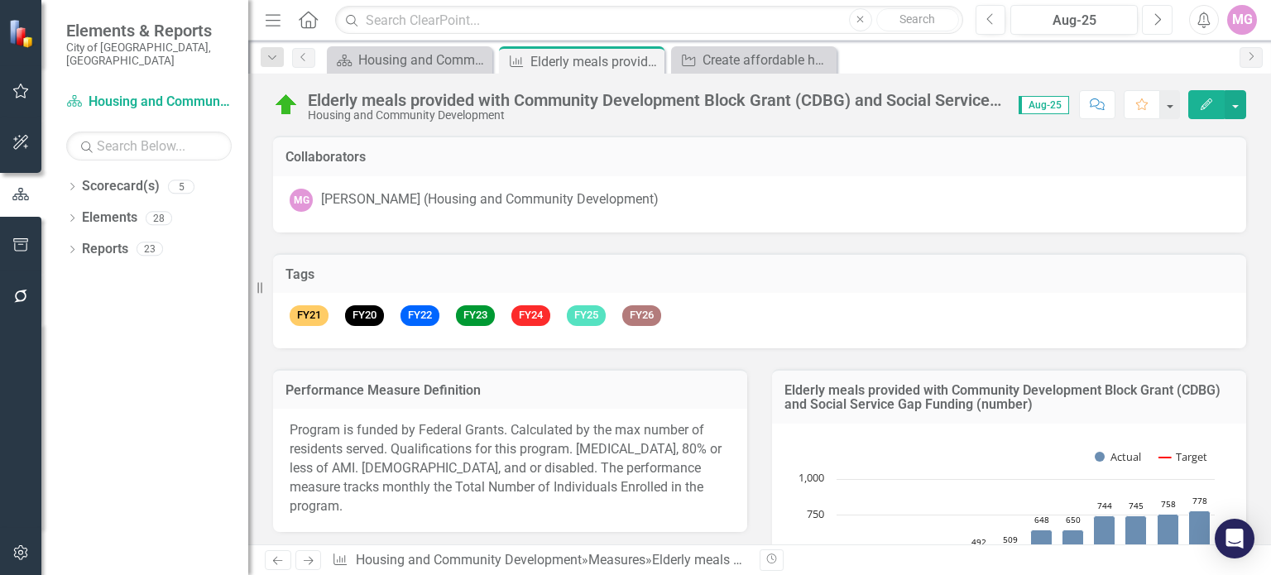
click at [1163, 12] on button "Next" at bounding box center [1157, 20] width 31 height 30
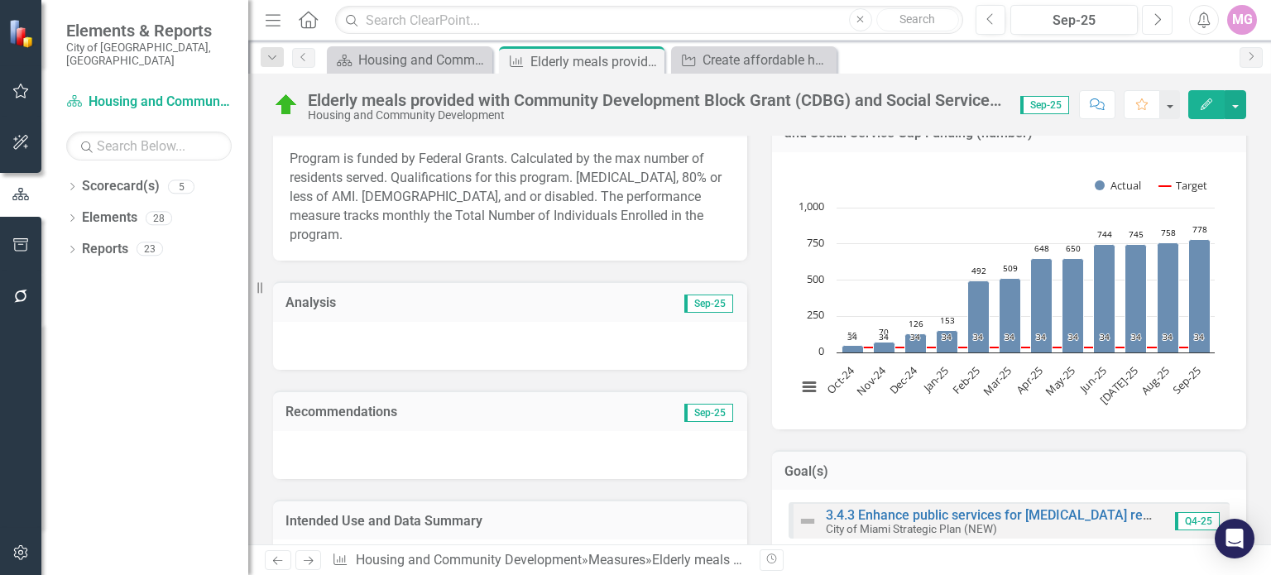
scroll to position [267, 0]
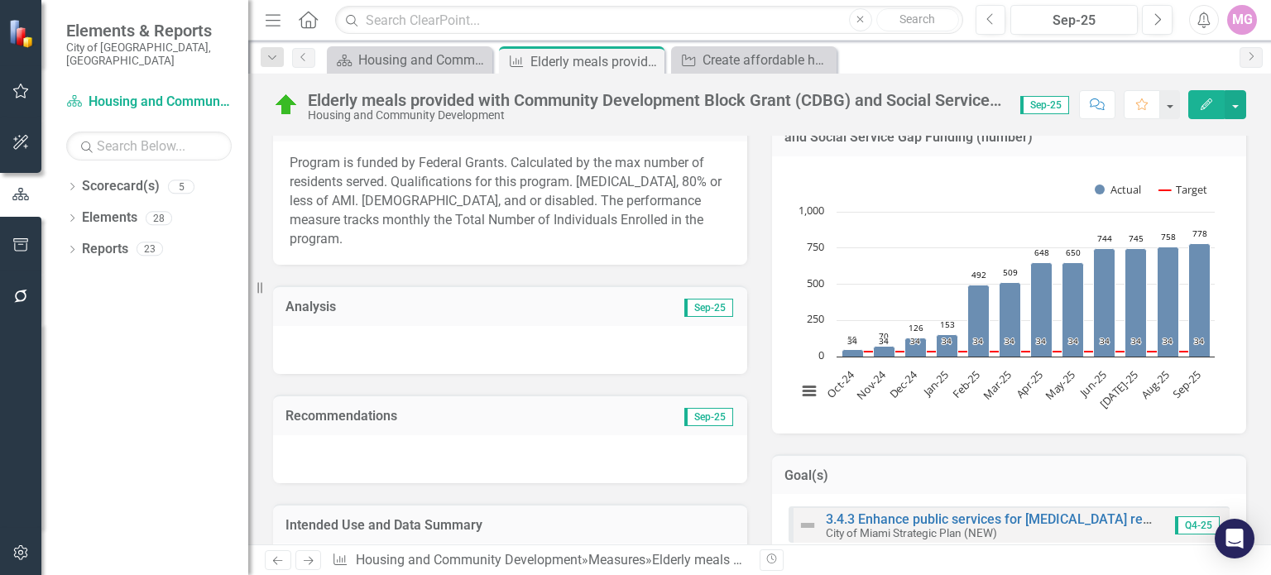
click at [500, 337] on div at bounding box center [510, 350] width 474 height 48
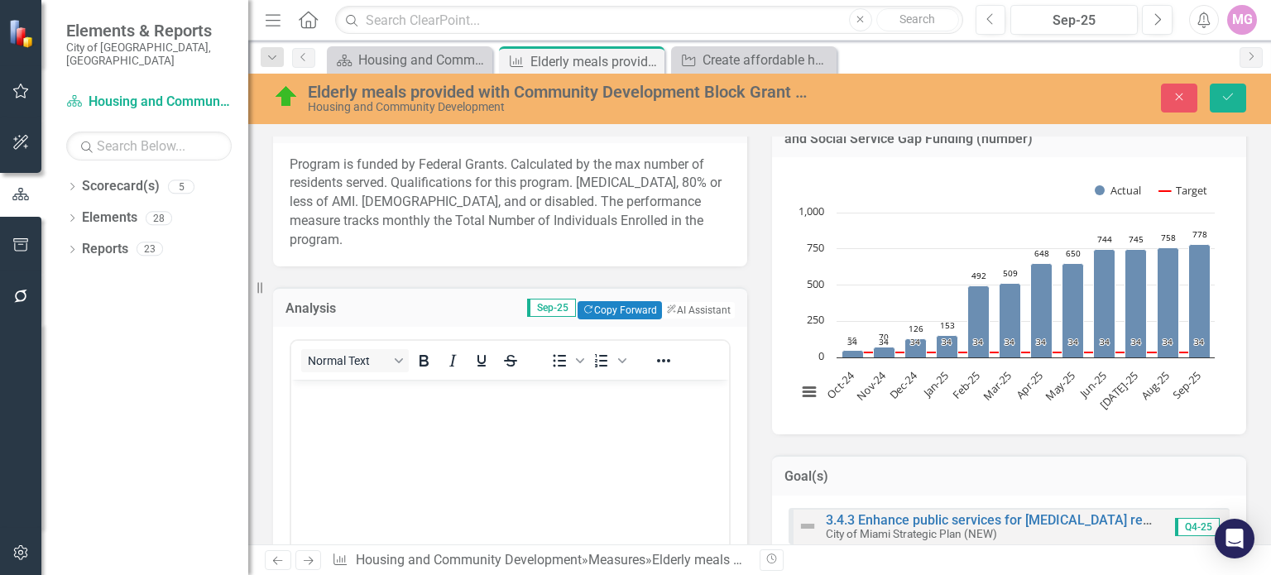
scroll to position [0, 0]
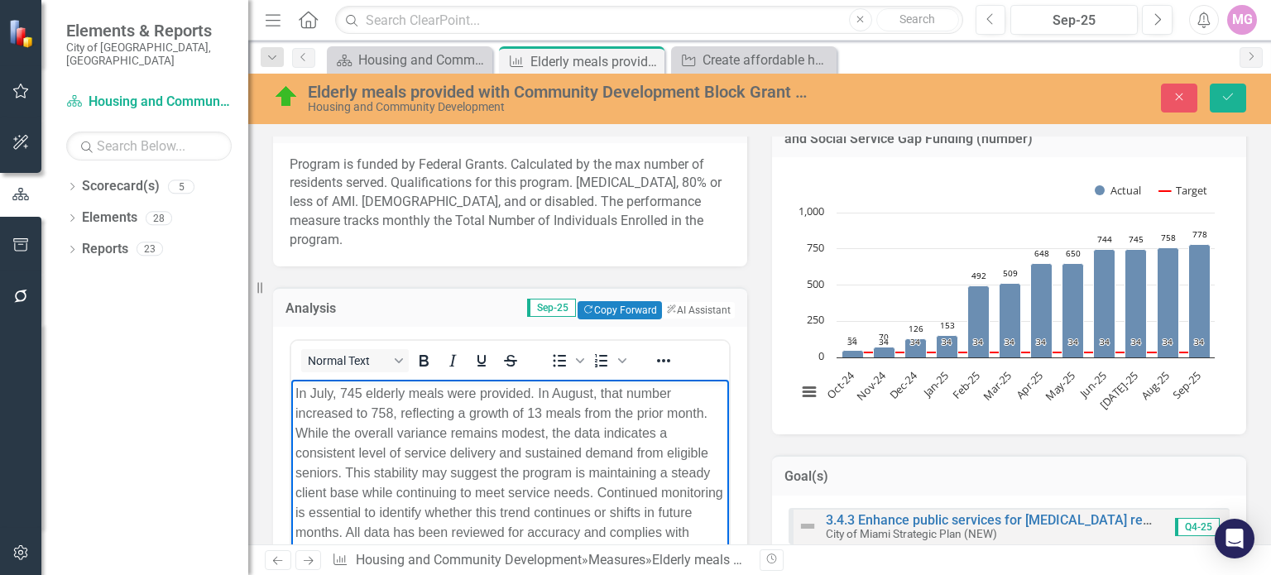
click at [333, 394] on p "In July, 745 elderly meals were provided. In August, that number increased to 7…" at bounding box center [510, 473] width 430 height 179
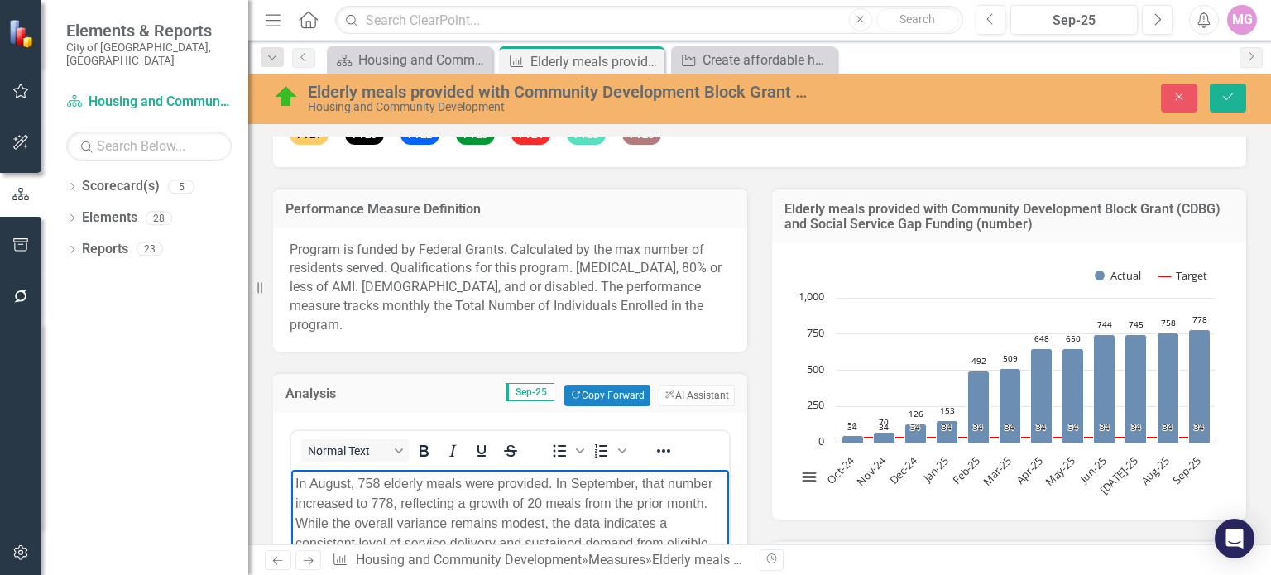
scroll to position [182, 0]
click at [1228, 95] on icon "Save" at bounding box center [1228, 97] width 15 height 12
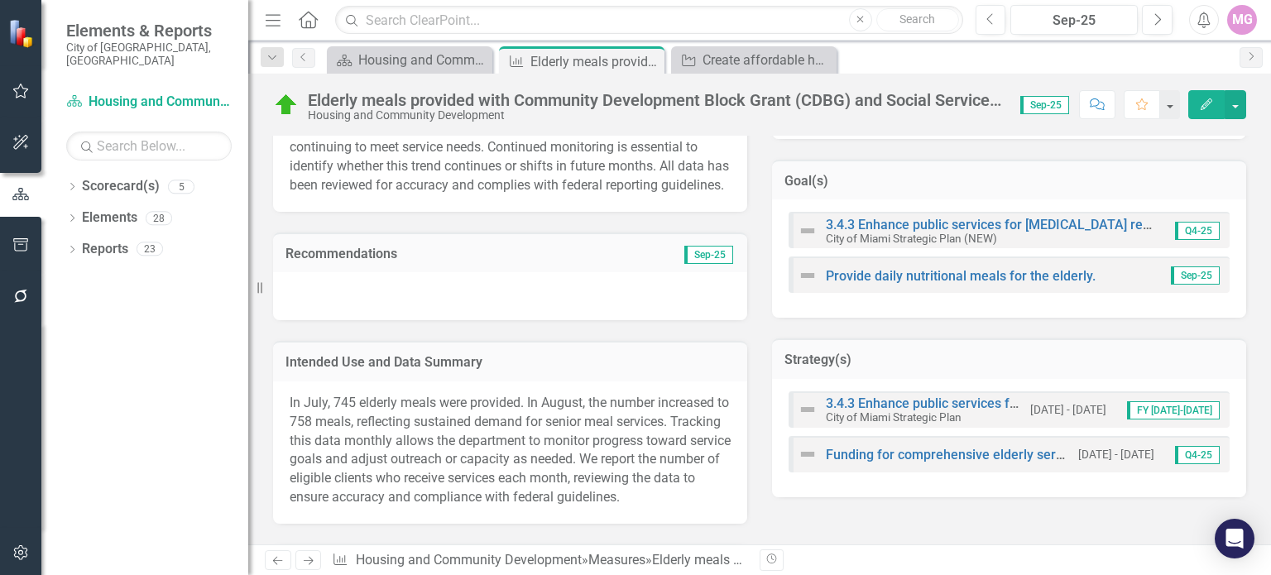
scroll to position [567, 0]
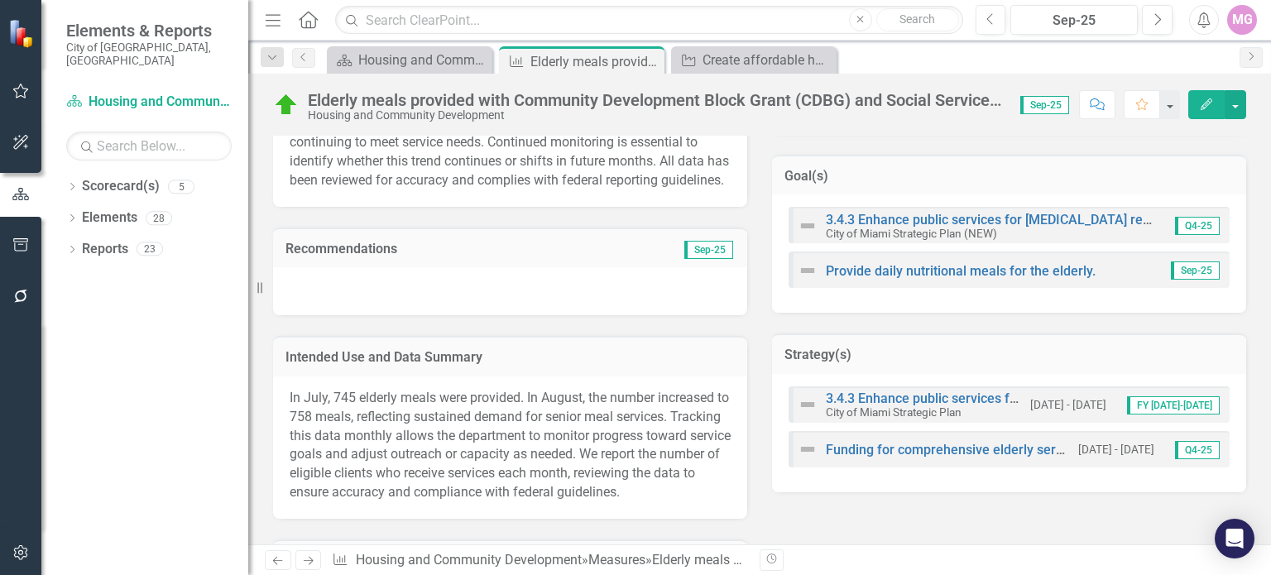
click at [406, 445] on span "In July, 745 elderly meals were provided. In August, the number increased to 75…" at bounding box center [510, 445] width 441 height 110
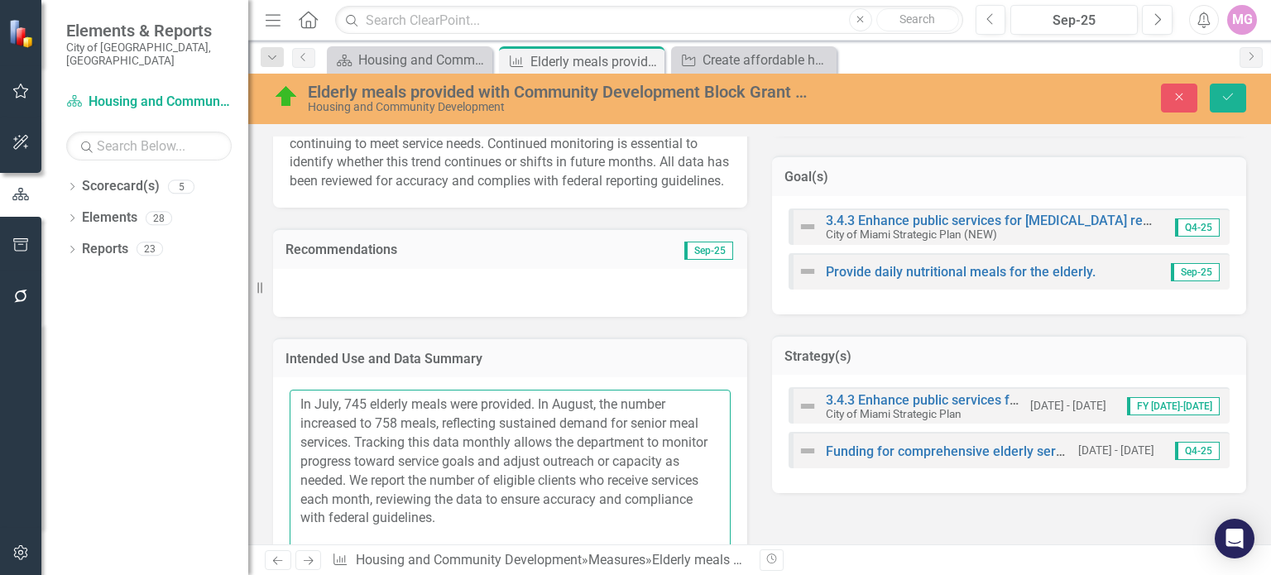
click at [374, 432] on textarea "In July, 745 elderly meals were provided. In August, the number increased to 75…" at bounding box center [510, 490] width 441 height 200
click at [337, 401] on textarea "In July, 745 elderly meals were provided. In August, the number increased to 75…" at bounding box center [510, 490] width 441 height 200
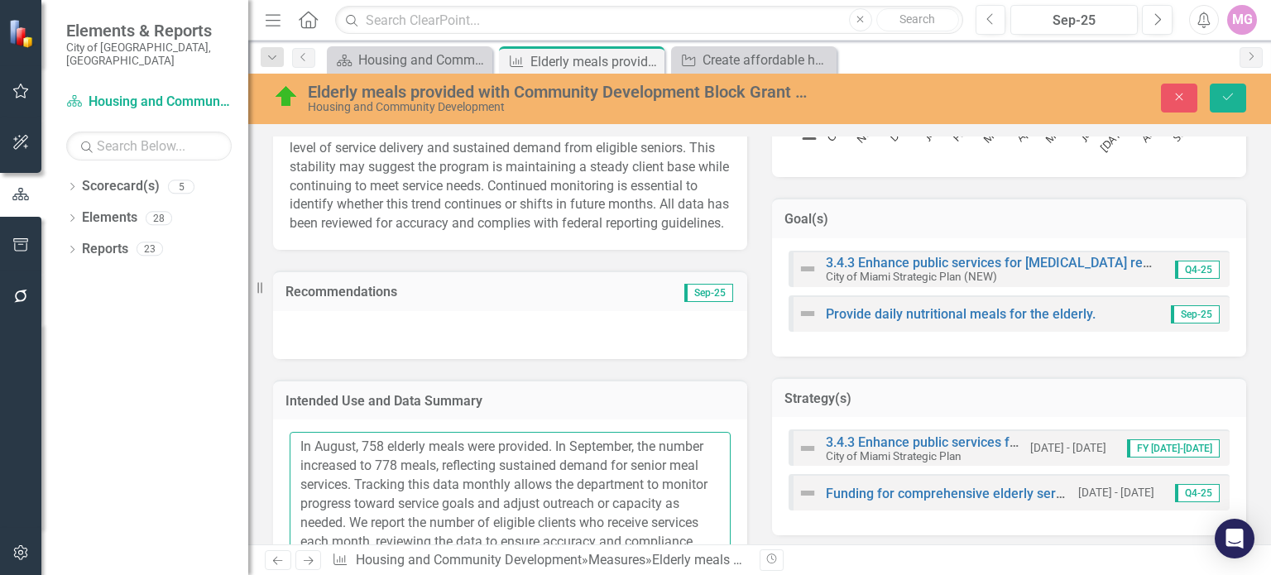
scroll to position [610, 0]
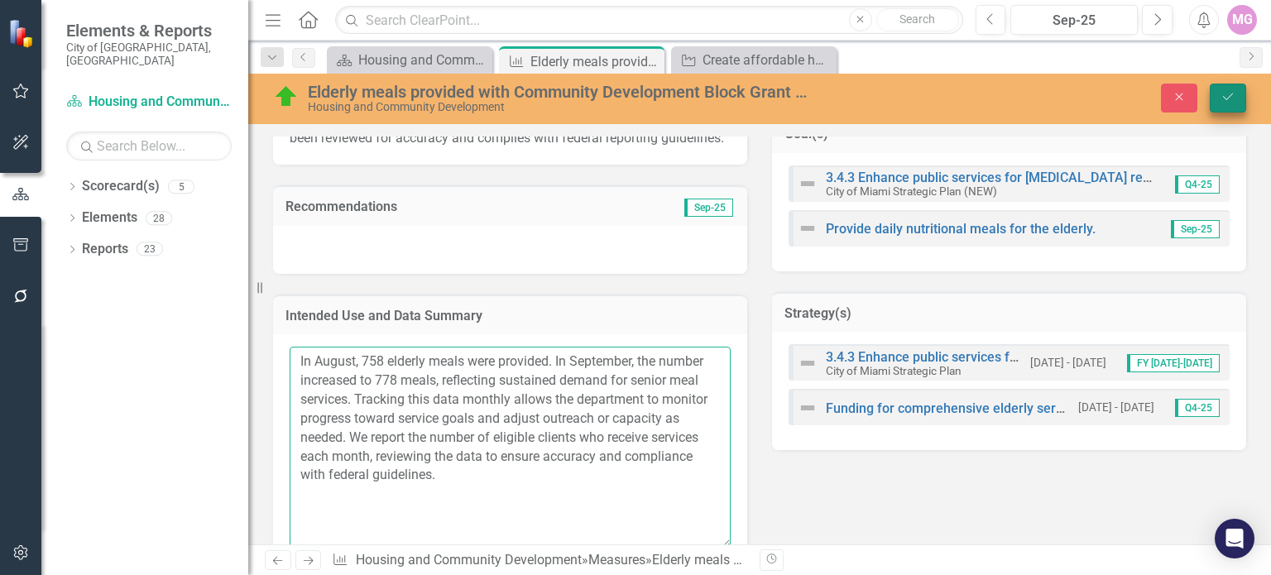
type textarea "In August, 758 elderly meals were provided. In September, the number increased …"
click at [1232, 98] on icon "Save" at bounding box center [1228, 97] width 15 height 12
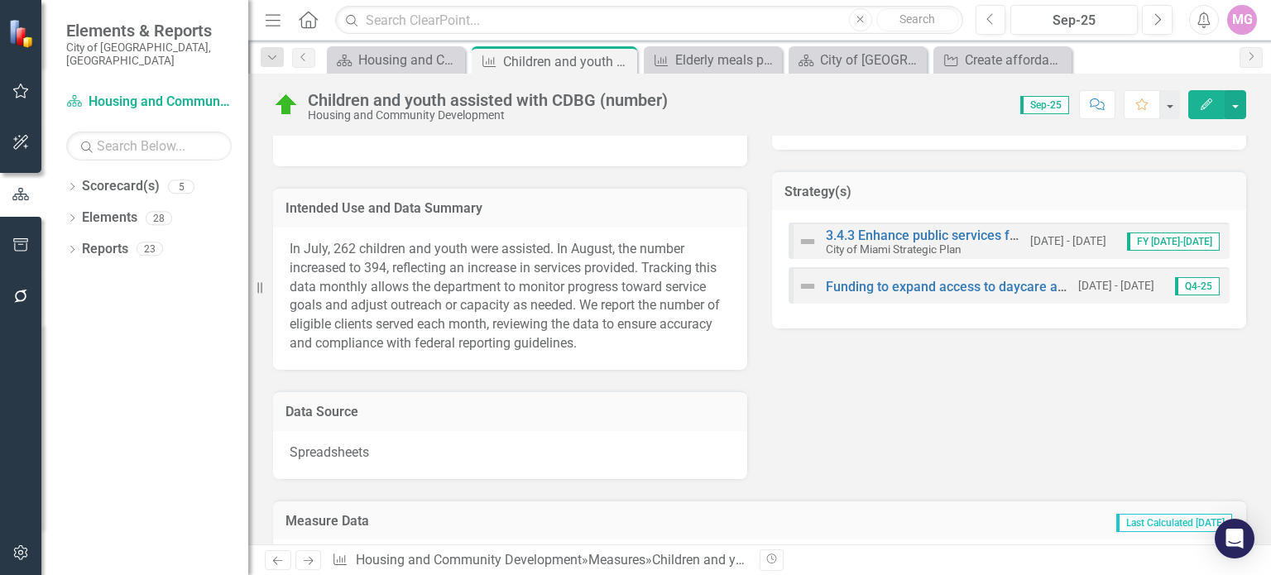
scroll to position [745, 0]
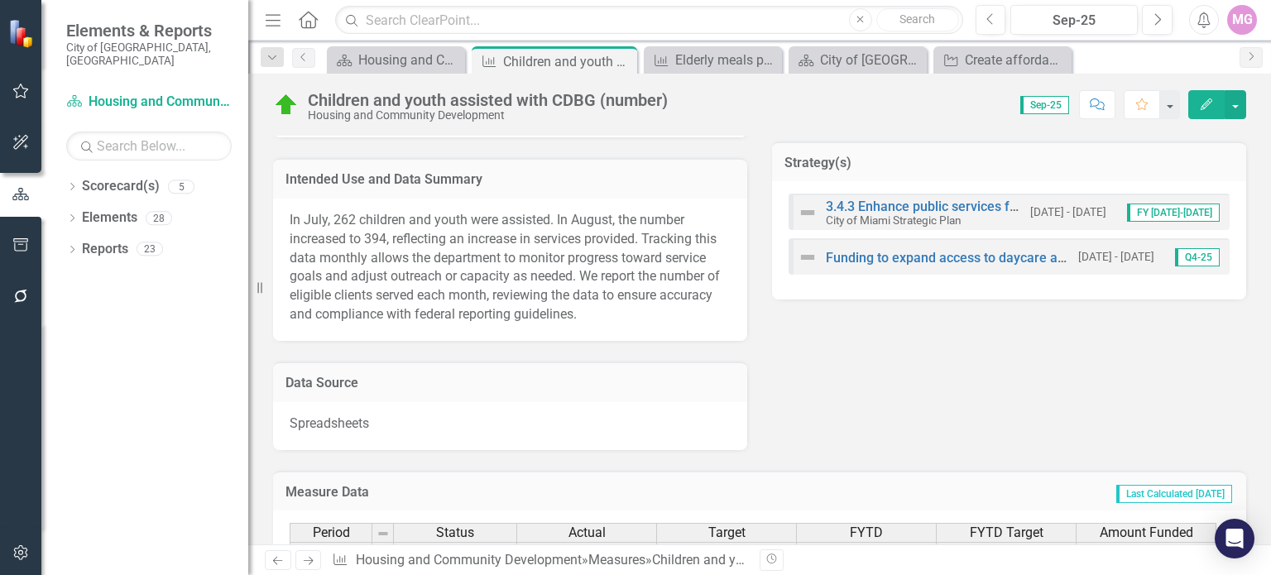
click at [352, 237] on span "In July, 262 children and youth were assisted. In August, the number increased …" at bounding box center [505, 267] width 430 height 110
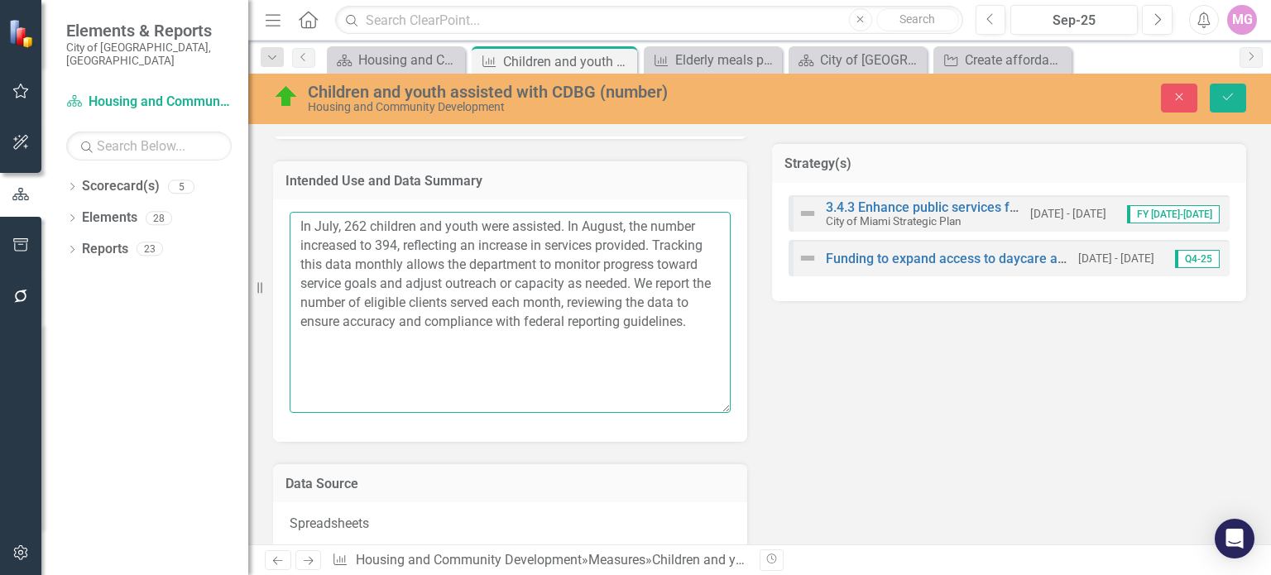
click at [339, 226] on textarea "In July, 262 children and youth were assisted. In August, the number increased …" at bounding box center [510, 312] width 441 height 200
type textarea "In August, 394 children and youth were assisted. In [GEOGRAPHIC_DATA], the numb…"
